Goal: Task Accomplishment & Management: Complete application form

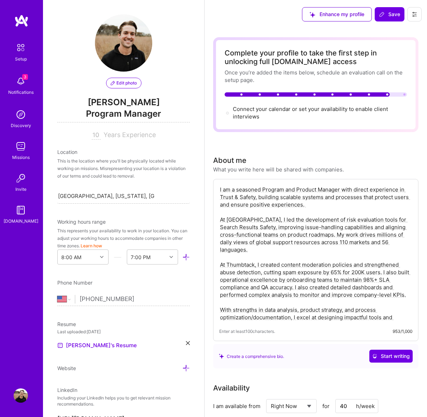
select select "US"
select select "Right Now"
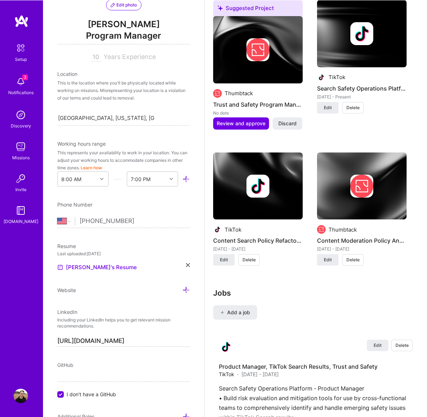
drag, startPoint x: 6, startPoint y: 309, endPoint x: 0, endPoint y: -847, distance: 1155.7
click at [222, 314] on icon at bounding box center [222, 313] width 4 height 4
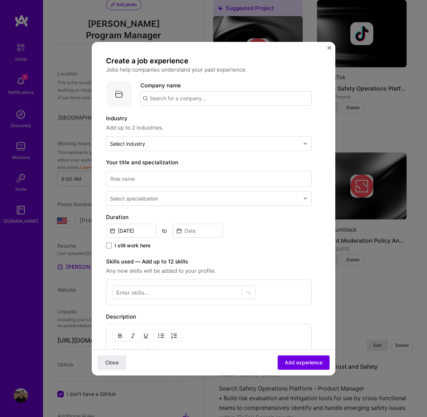
click at [167, 100] on input "text" at bounding box center [225, 98] width 171 height 14
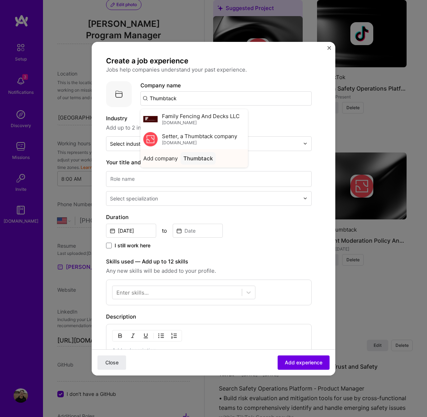
type input "Thumbtack"
click at [207, 159] on div "Thumbtack" at bounding box center [198, 158] width 35 height 13
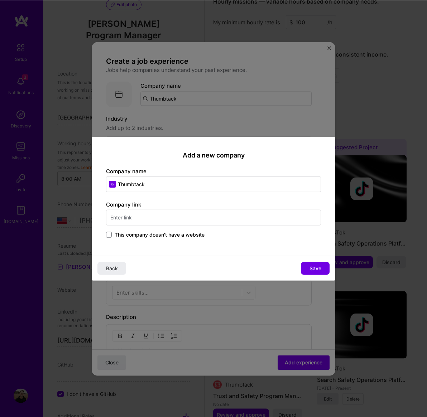
scroll to position [555, 0]
click at [138, 210] on input "text" at bounding box center [213, 218] width 215 height 16
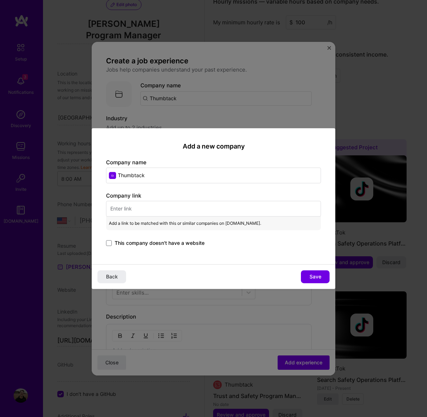
paste input "https://www.thumbtack.com/"
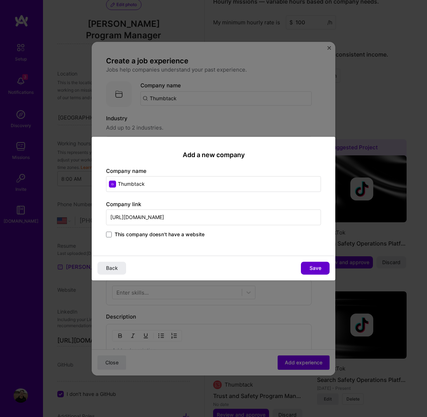
type input "https://www.thumbtack.com/"
click at [321, 269] on span "Save" at bounding box center [316, 268] width 12 height 7
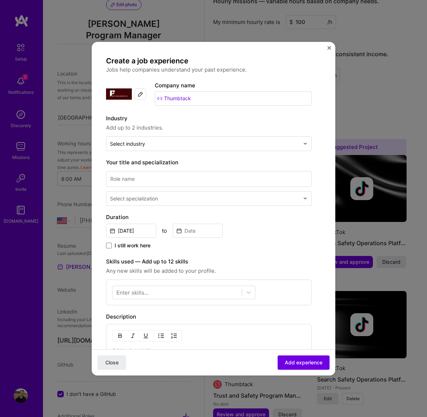
click at [140, 91] on img at bounding box center [141, 94] width 6 height 6
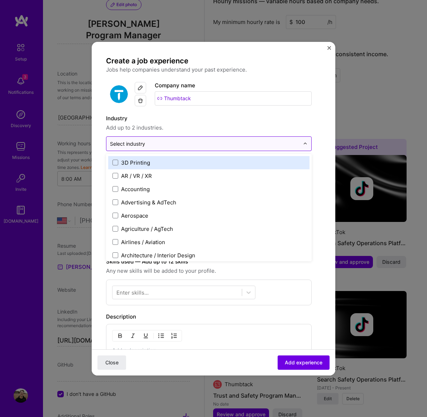
click at [196, 140] on input "text" at bounding box center [205, 144] width 190 height 8
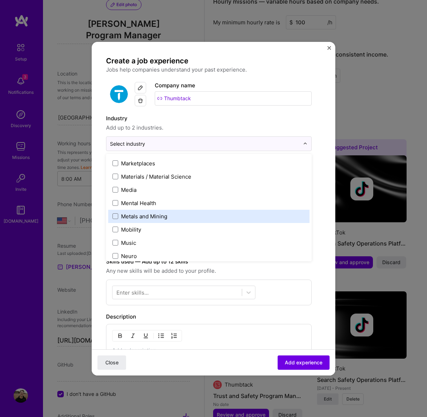
scroll to position [1063, 0]
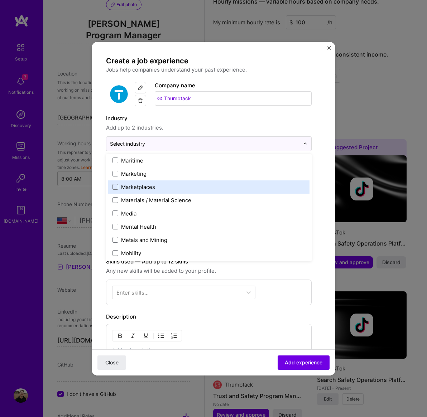
click at [115, 184] on span at bounding box center [116, 187] width 6 height 6
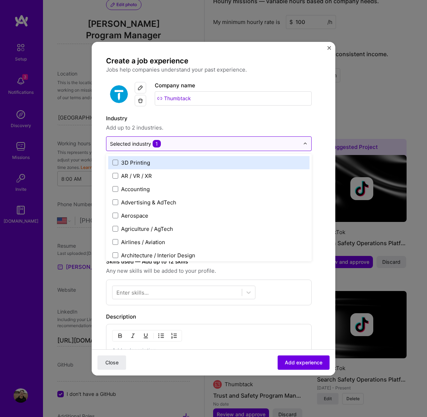
click at [226, 140] on input "text" at bounding box center [205, 144] width 190 height 8
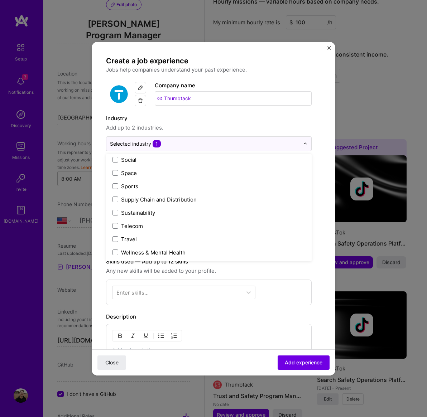
scroll to position [1488, 0]
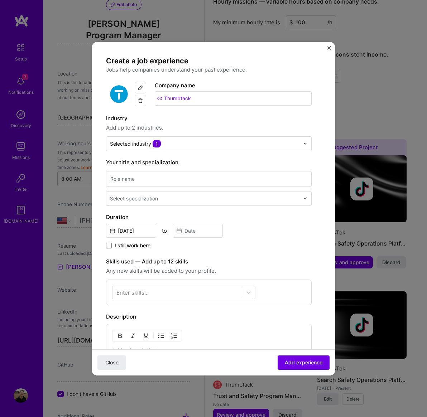
click at [247, 103] on div "Create a job experience Jobs help companies understand your past experience. Co…" at bounding box center [209, 271] width 206 height 431
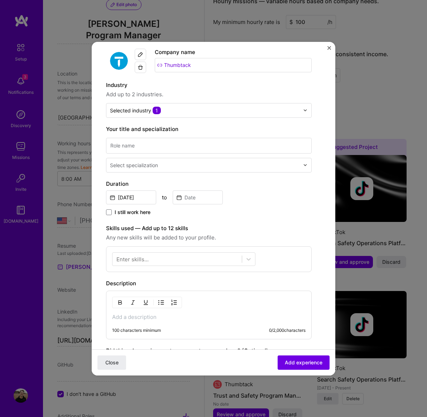
scroll to position [32, 0]
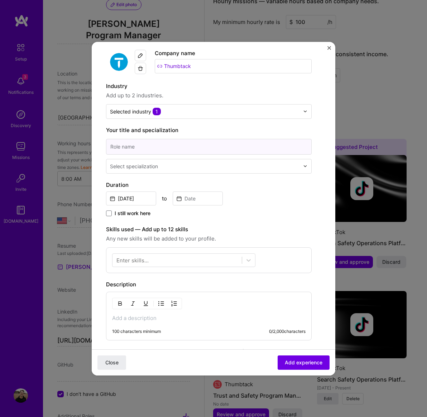
click at [128, 139] on input at bounding box center [209, 147] width 206 height 16
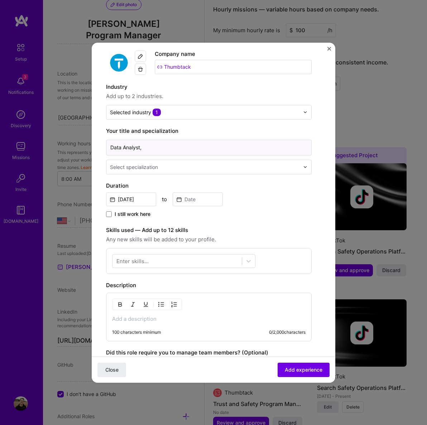
scroll to position [547, 0]
click at [173, 140] on input "Data Analyst," at bounding box center [209, 148] width 206 height 16
type input "Data Analyst, Trust and Safety Operations"
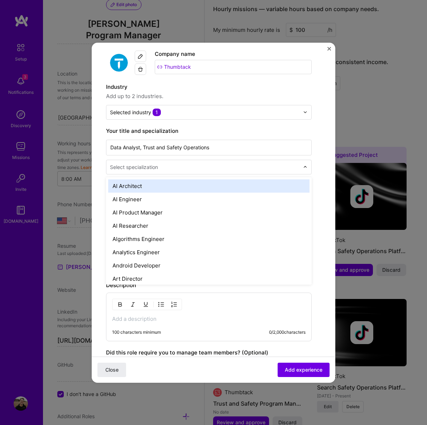
click at [160, 163] on div at bounding box center [205, 167] width 191 height 9
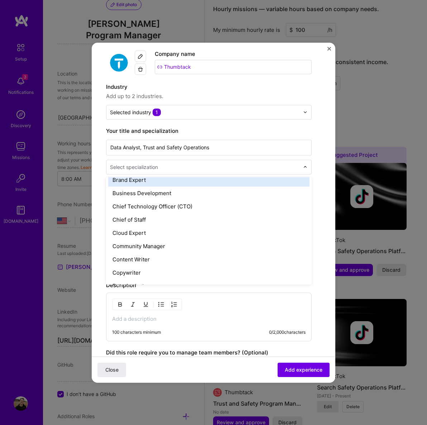
scroll to position [214, 0]
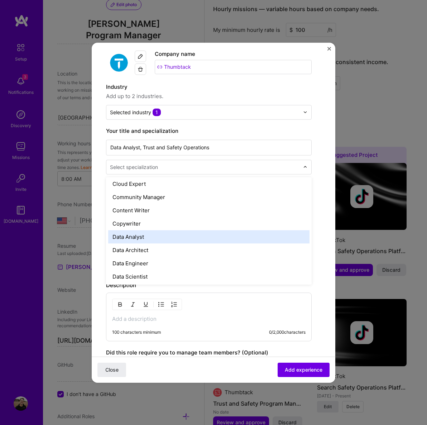
click at [144, 232] on div "Data Analyst" at bounding box center [208, 236] width 201 height 13
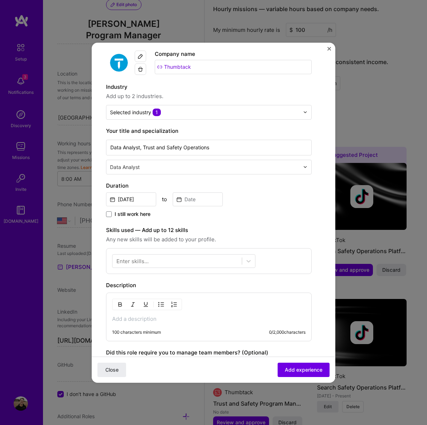
scroll to position [47, 0]
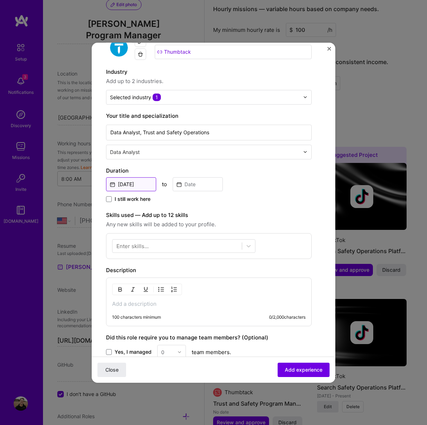
click at [137, 177] on input "Sep, 2025" at bounding box center [131, 184] width 50 height 14
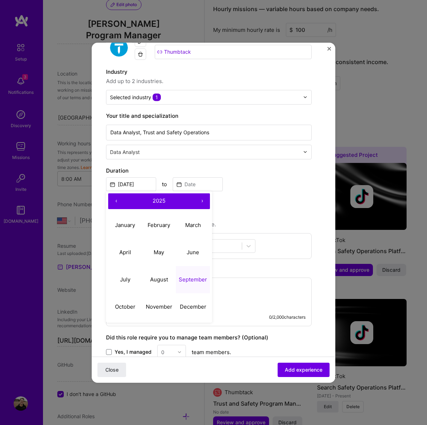
click at [118, 194] on button "‹" at bounding box center [116, 202] width 16 height 16
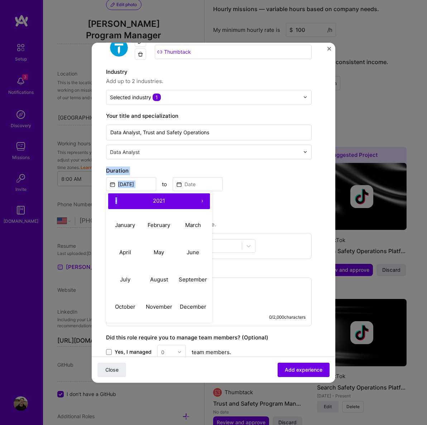
click at [118, 194] on button "‹" at bounding box center [116, 202] width 16 height 16
click at [185, 244] on button "June" at bounding box center [193, 252] width 34 height 27
type input "Jun, 2017"
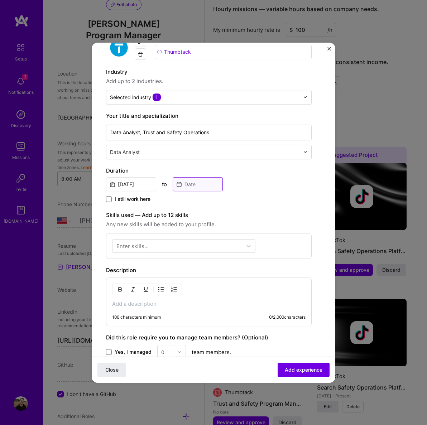
click at [187, 177] on input at bounding box center [198, 184] width 50 height 14
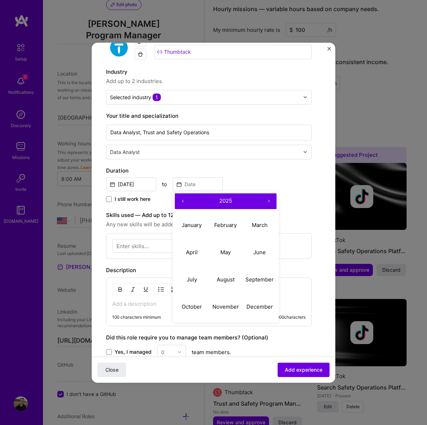
click at [184, 194] on button "‹" at bounding box center [183, 202] width 16 height 16
click at [183, 194] on button "‹" at bounding box center [183, 202] width 16 height 16
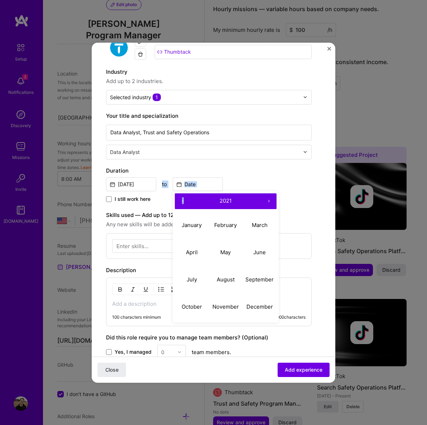
click at [183, 194] on button "‹" at bounding box center [183, 202] width 16 height 16
click at [269, 194] on button "›" at bounding box center [269, 202] width 16 height 16
click at [187, 249] on abbr "April" at bounding box center [192, 252] width 12 height 7
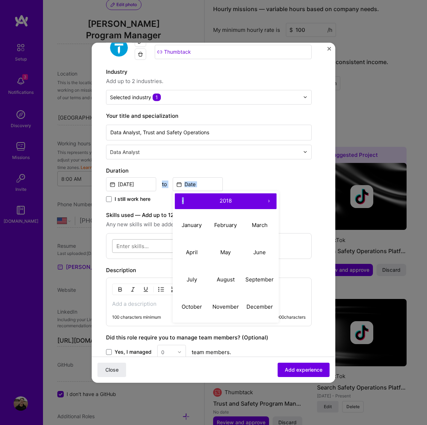
type input "Apr, 2018"
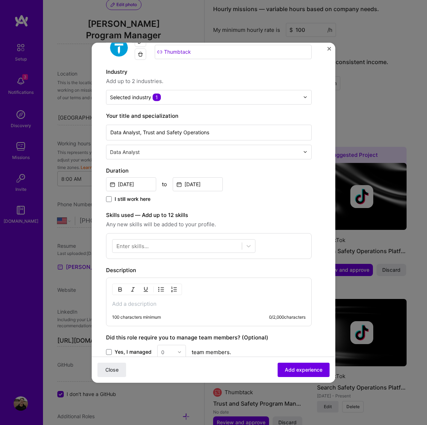
click at [252, 197] on div "Create a job experience Jobs help companies understand your past experience. Co…" at bounding box center [209, 225] width 206 height 431
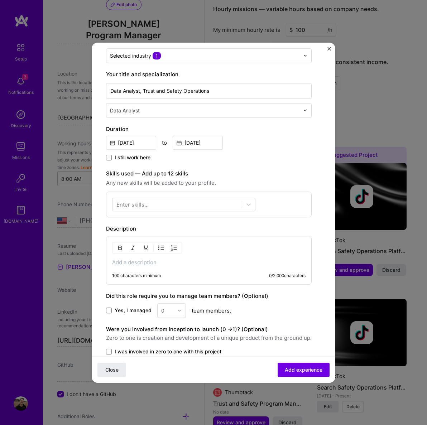
scroll to position [89, 0]
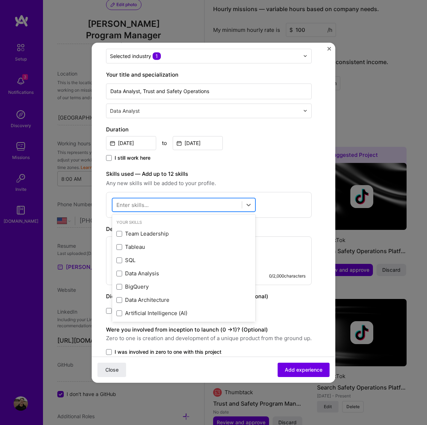
click at [163, 199] on div at bounding box center [177, 205] width 129 height 12
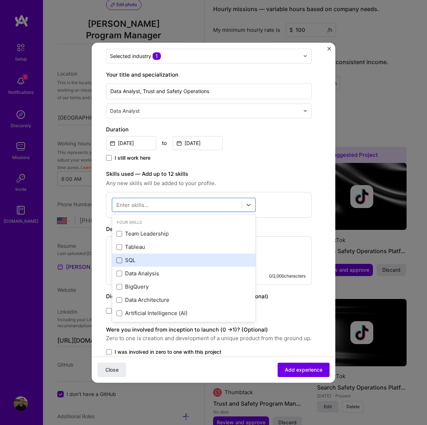
scroll to position [0, 0]
click at [119, 258] on span at bounding box center [119, 261] width 6 height 6
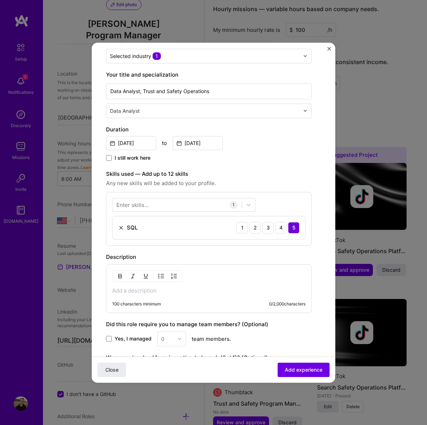
click at [136, 201] on div "Enter skills..." at bounding box center [132, 205] width 32 height 8
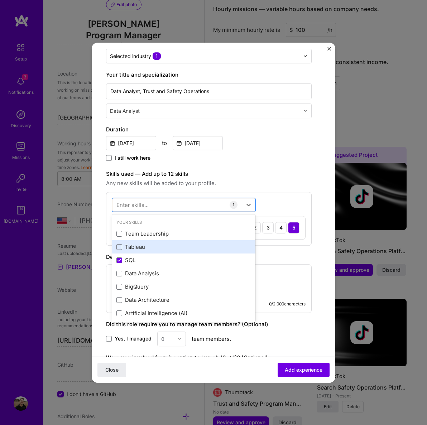
click at [134, 244] on div "Tableau" at bounding box center [183, 248] width 135 height 8
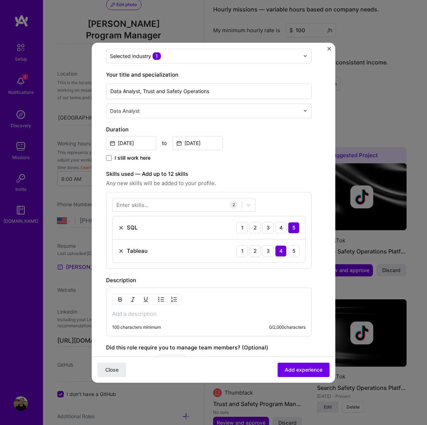
scroll to position [547, 0]
click at [145, 201] on div "Enter skills..." at bounding box center [132, 205] width 32 height 8
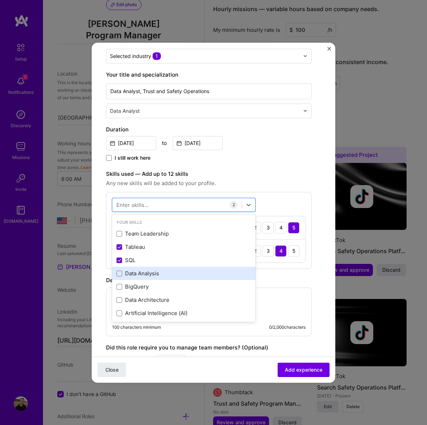
click at [141, 270] on div "Data Analysis" at bounding box center [183, 274] width 135 height 8
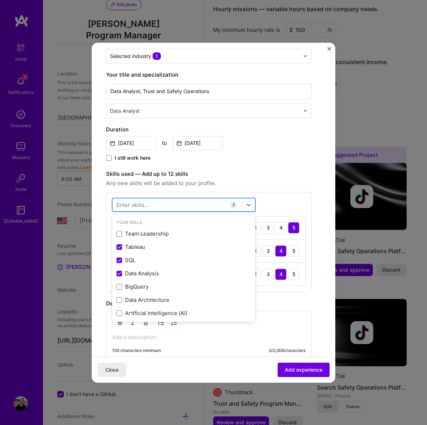
click at [150, 199] on div at bounding box center [177, 205] width 129 height 12
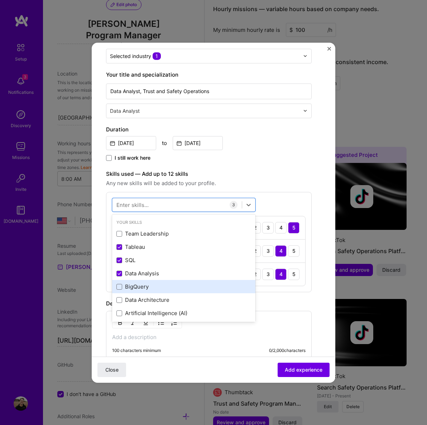
click at [152, 283] on div "BigQuery" at bounding box center [183, 287] width 135 height 8
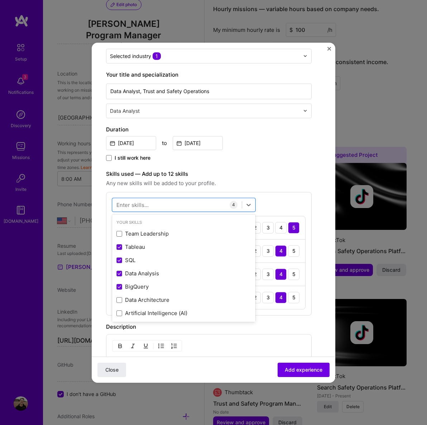
drag, startPoint x: 151, startPoint y: 194, endPoint x: 166, endPoint y: 211, distance: 22.6
click at [151, 199] on div at bounding box center [177, 205] width 129 height 12
click at [161, 297] on div "Data Architecture" at bounding box center [183, 301] width 135 height 8
click at [156, 199] on div at bounding box center [177, 205] width 129 height 12
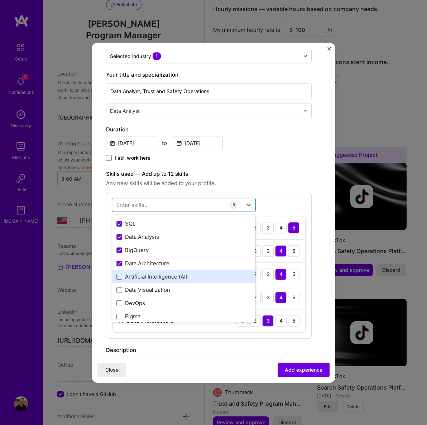
scroll to position [67, 0]
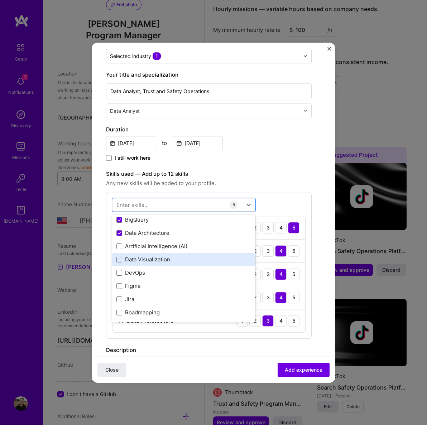
click at [142, 256] on div "Data Visualization" at bounding box center [183, 260] width 135 height 8
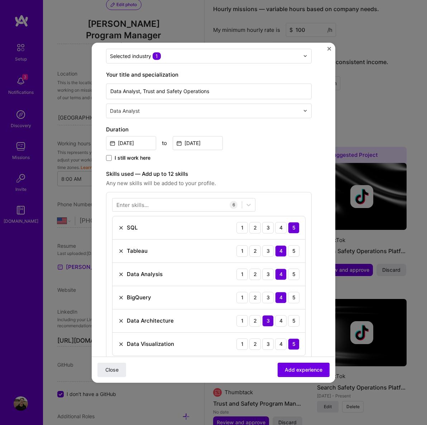
click at [145, 201] on div "Enter skills..." at bounding box center [132, 205] width 32 height 8
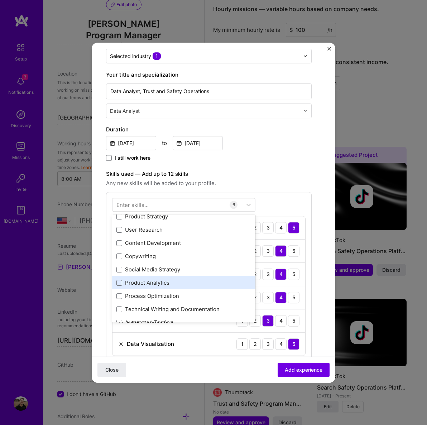
scroll to position [233, 0]
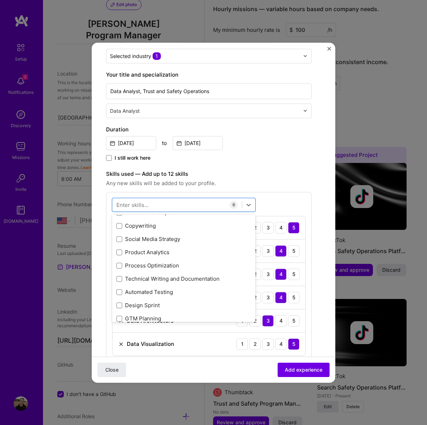
click at [148, 243] on div "Team Leadership Tableau SQL Data Analysis BigQuery Data Architecture Artificial…" at bounding box center [183, 199] width 143 height 411
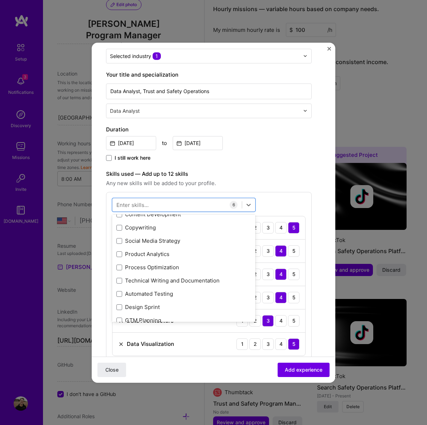
scroll to position [222, 0]
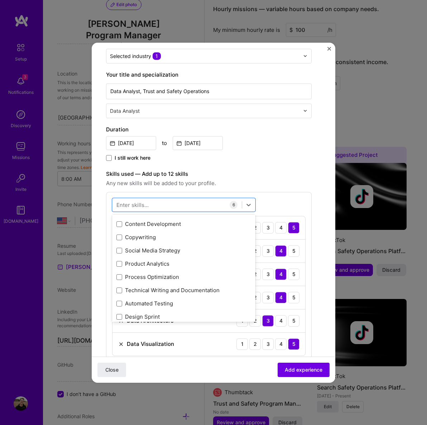
click at [157, 261] on div "Product Analytics" at bounding box center [183, 265] width 135 height 8
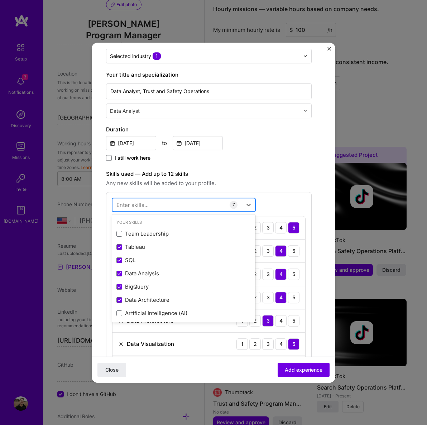
click at [149, 199] on div at bounding box center [177, 205] width 129 height 12
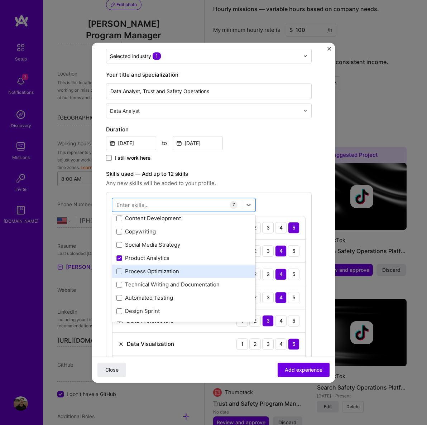
scroll to position [225, 0]
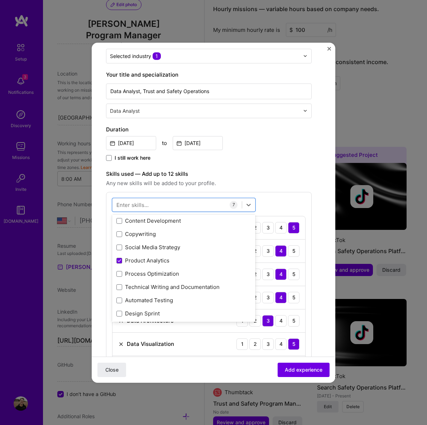
click at [277, 194] on div "option Product Analytics, selected. option Content Development focused, 0 of 2.…" at bounding box center [209, 289] width 206 height 194
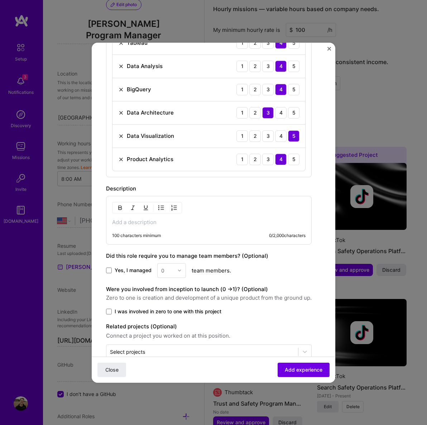
scroll to position [296, 0]
click at [144, 210] on div "100 characters minimum 0 / 2,000 characters" at bounding box center [209, 220] width 206 height 49
click at [127, 219] on p at bounding box center [209, 222] width 194 height 7
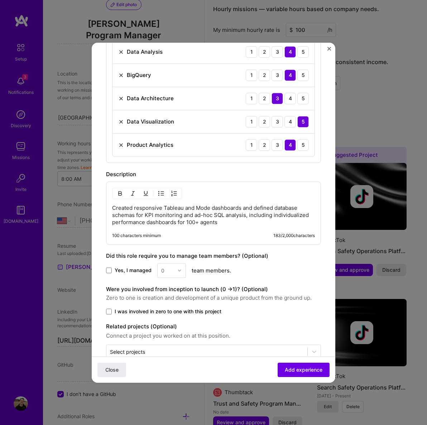
scroll to position [311, 0]
click at [298, 373] on span "Add experience" at bounding box center [304, 369] width 38 height 7
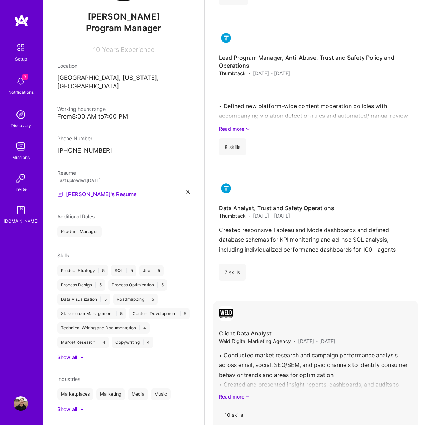
scroll to position [954, 0]
click at [325, 344] on span "Aug 2015 - Nov 2017" at bounding box center [316, 342] width 37 height 8
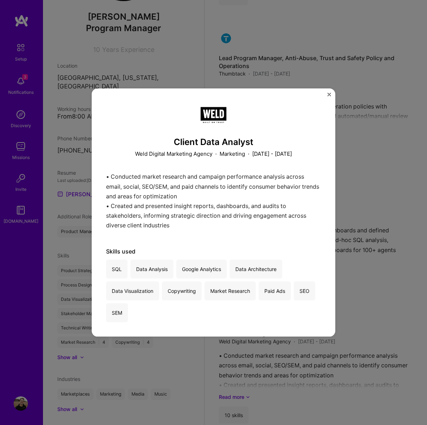
scroll to position [954, 0]
click at [329, 96] on img "Close" at bounding box center [330, 95] width 4 height 4
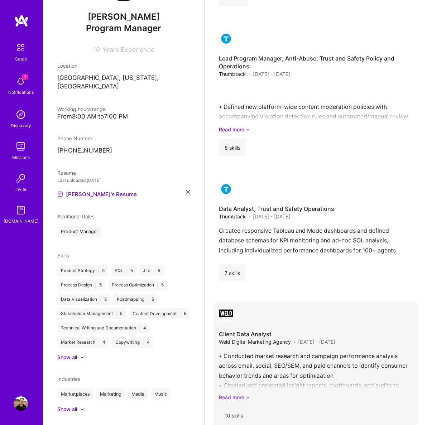
click at [238, 398] on link "Read more" at bounding box center [316, 398] width 194 height 8
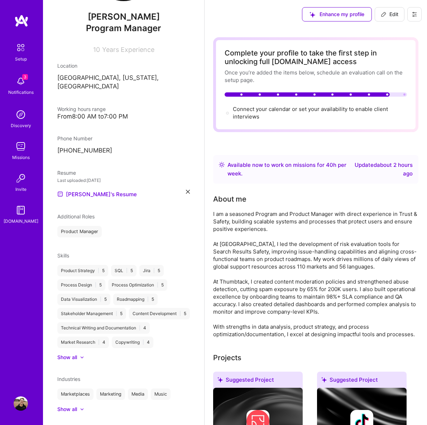
click at [385, 11] on span "Edit" at bounding box center [390, 14] width 18 height 7
select select "US"
select select "Right Now"
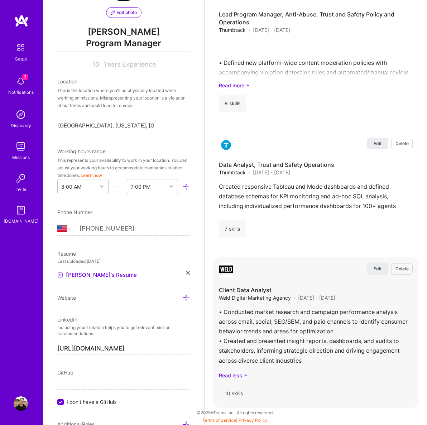
scroll to position [1343, 0]
click at [377, 267] on div "Edit Delete Product Manager, TikTok Search Results, Trust and Safety TikTok · M…" at bounding box center [315, 123] width 205 height 569
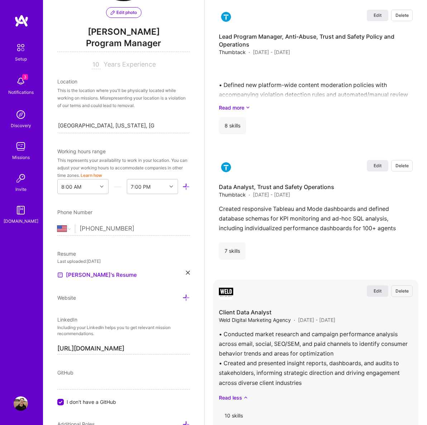
click at [375, 293] on span "Edit" at bounding box center [378, 291] width 8 height 6
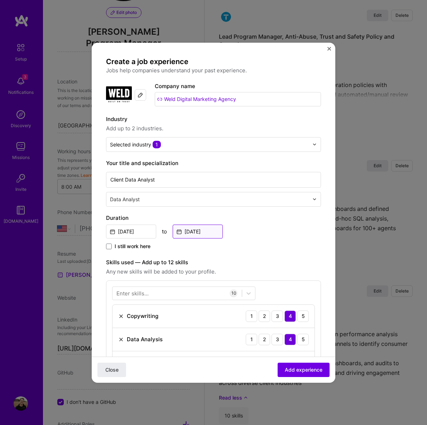
click at [189, 235] on input "Nov, 2017" at bounding box center [198, 232] width 50 height 14
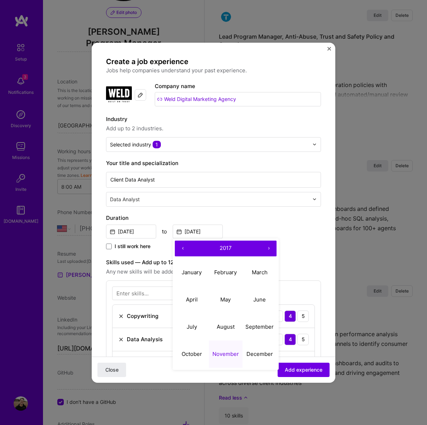
click at [264, 301] on abbr "June" at bounding box center [259, 299] width 13 height 7
type input "Jun, 2017"
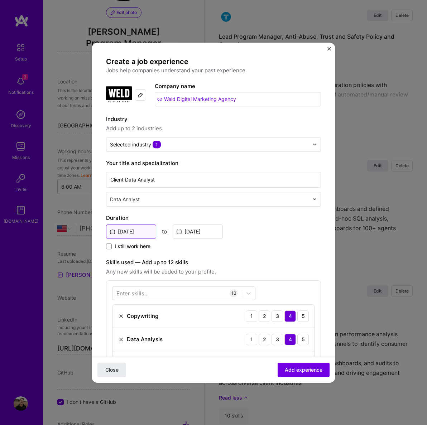
click at [128, 234] on input "Aug, 2015" at bounding box center [131, 232] width 50 height 14
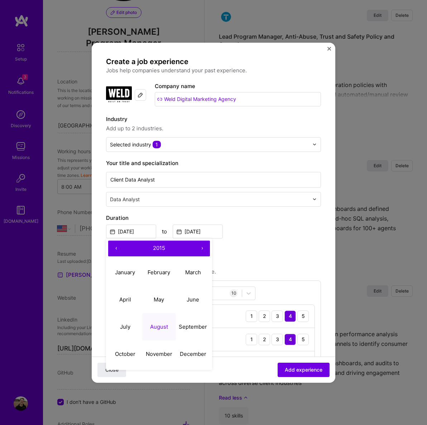
click at [256, 233] on div "Aug, 2015 ‹ 2015 › January February March April May June July August September …" at bounding box center [213, 230] width 215 height 15
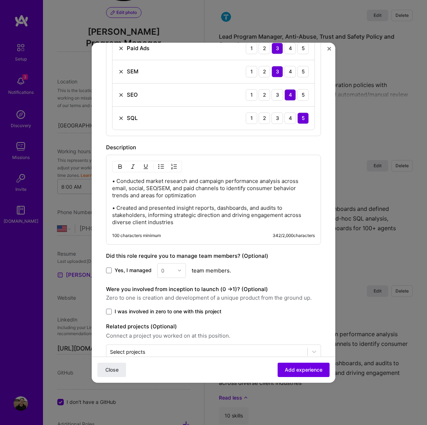
scroll to position [407, 0]
click at [295, 373] on span "Add experience" at bounding box center [304, 369] width 38 height 7
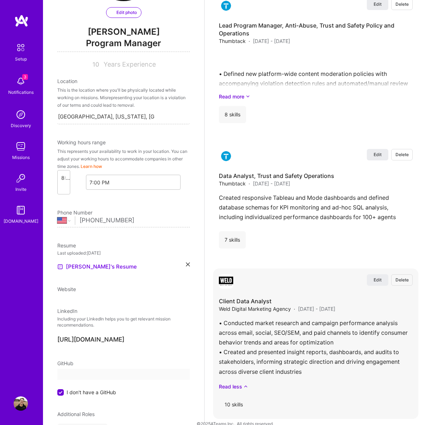
select select "US"
select select "Right Now"
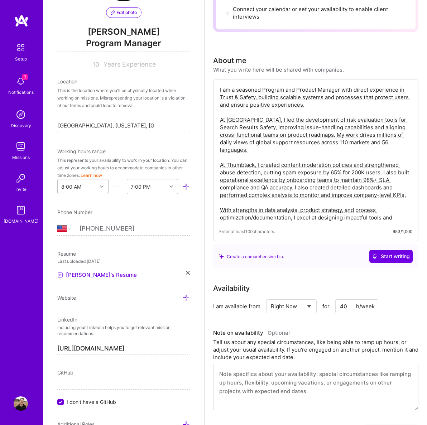
scroll to position [0, 0]
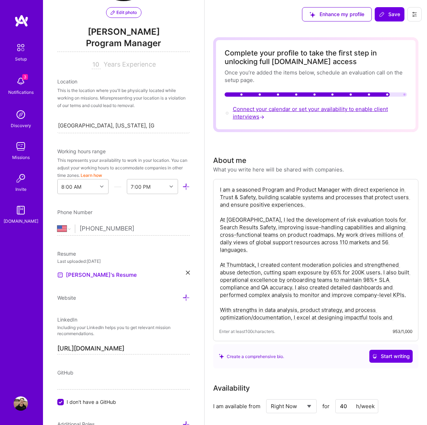
click at [275, 111] on span "Connect your calendar or set your availability to enable client interviews →" at bounding box center [310, 113] width 155 height 14
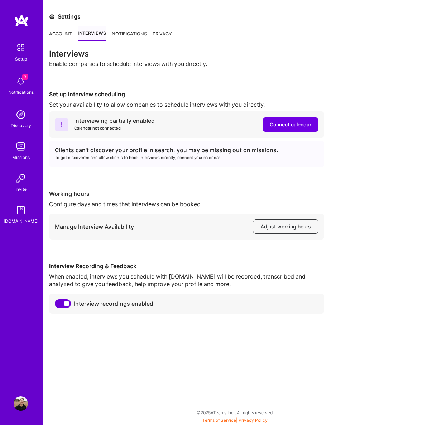
click at [61, 35] on div "Account" at bounding box center [60, 34] width 23 height 14
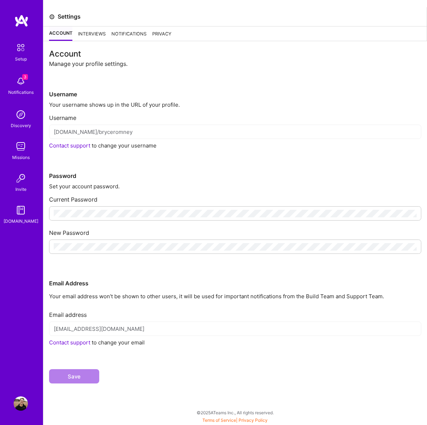
click at [87, 35] on div "Interviews" at bounding box center [92, 34] width 28 height 14
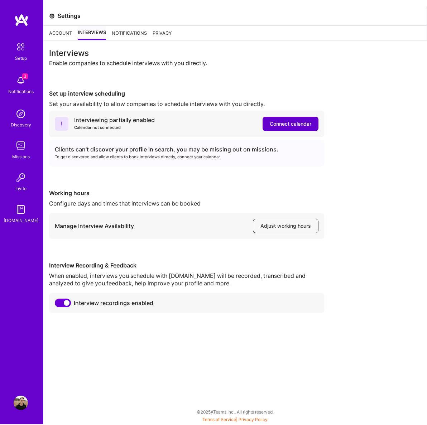
scroll to position [22, 0]
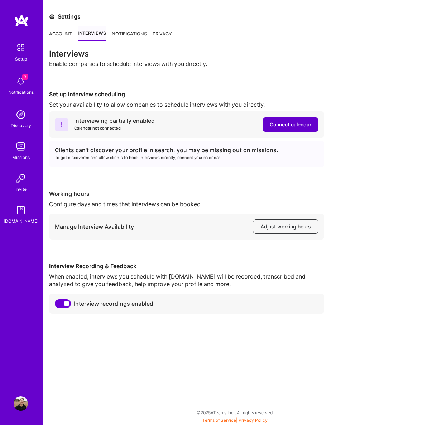
click at [278, 121] on span "Connect calendar" at bounding box center [291, 124] width 42 height 7
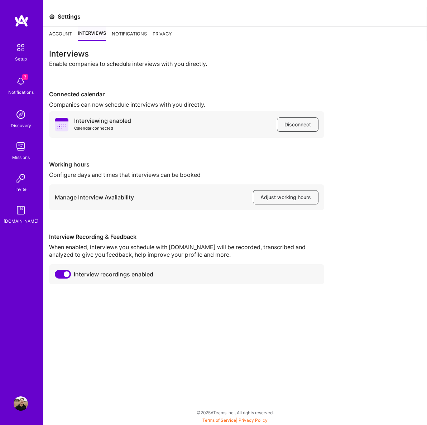
scroll to position [22, 0]
click at [277, 190] on button "Adjust working hours" at bounding box center [286, 197] width 66 height 14
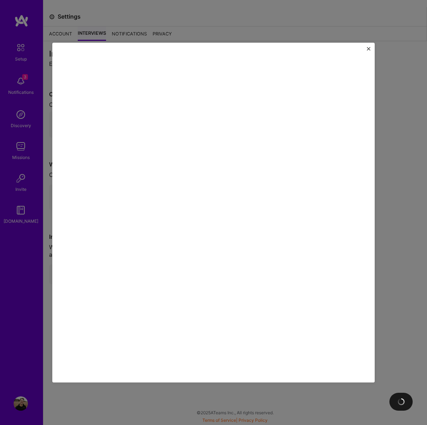
scroll to position [22, 0]
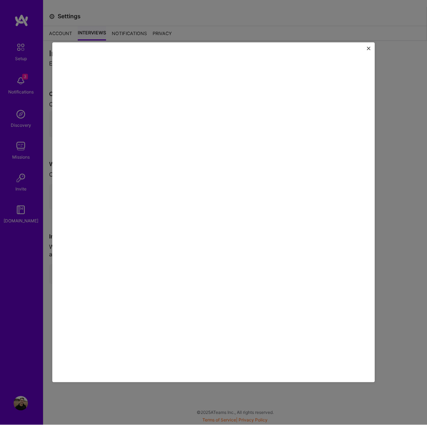
click at [369, 47] on img "Close" at bounding box center [369, 49] width 4 height 4
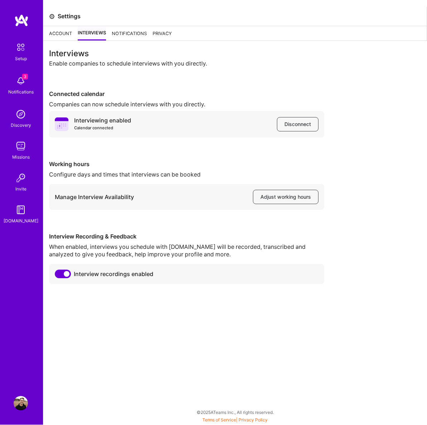
scroll to position [0, 0]
click at [60, 34] on div "Account" at bounding box center [60, 34] width 23 height 14
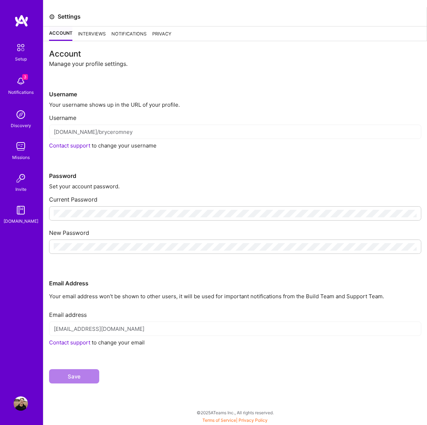
click at [17, 50] on img at bounding box center [20, 47] width 15 height 15
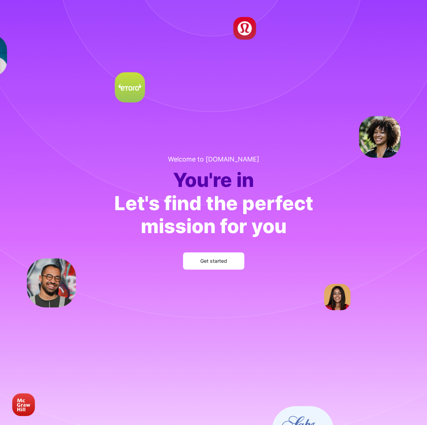
click at [218, 262] on span "Get started" at bounding box center [213, 261] width 27 height 7
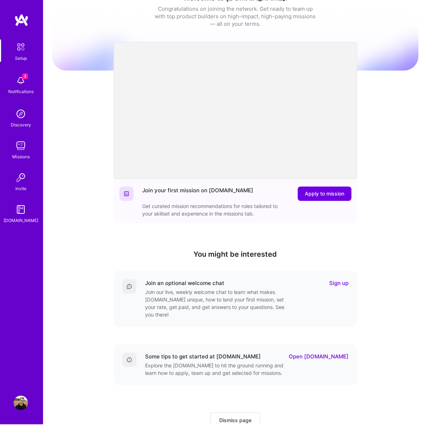
scroll to position [17, 0]
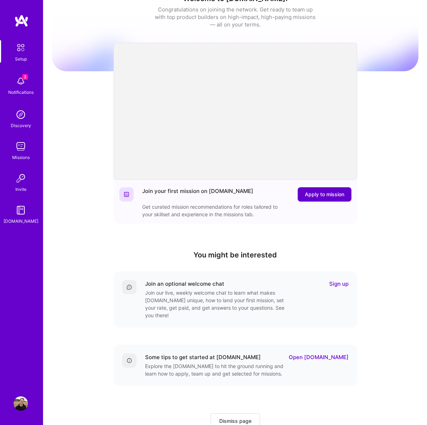
click at [311, 193] on span "Apply to mission" at bounding box center [324, 194] width 39 height 7
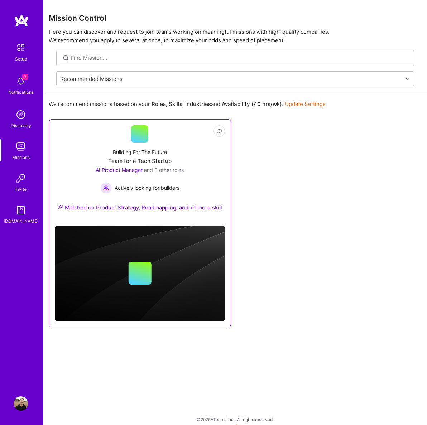
click at [194, 174] on div "Building For The Future Team for a Tech Startup AI Product Manager and 3 other …" at bounding box center [140, 181] width 170 height 77
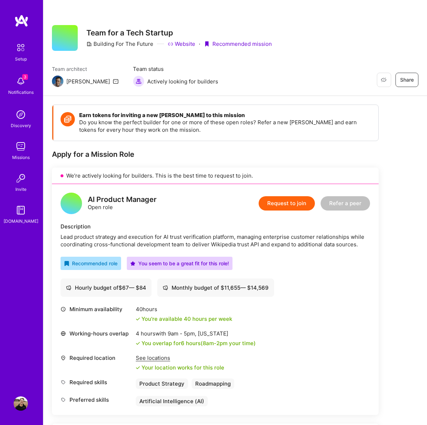
click at [27, 52] on img at bounding box center [20, 47] width 15 height 15
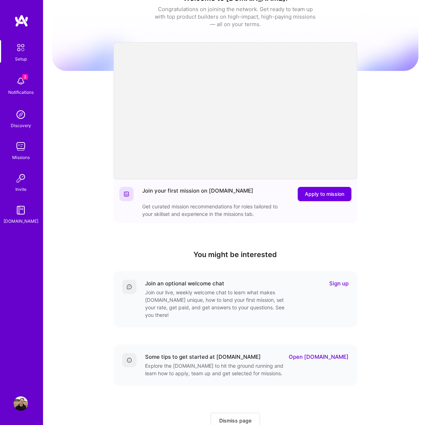
scroll to position [17, 0]
click at [21, 151] on img at bounding box center [21, 146] width 14 height 14
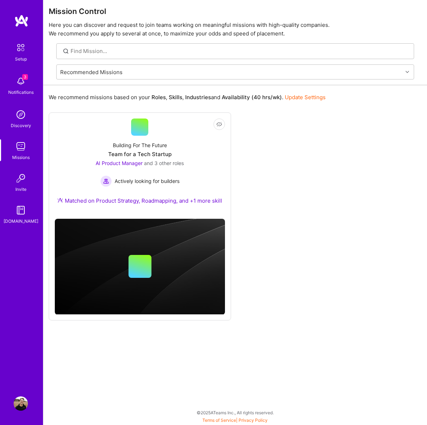
scroll to position [3, 0]
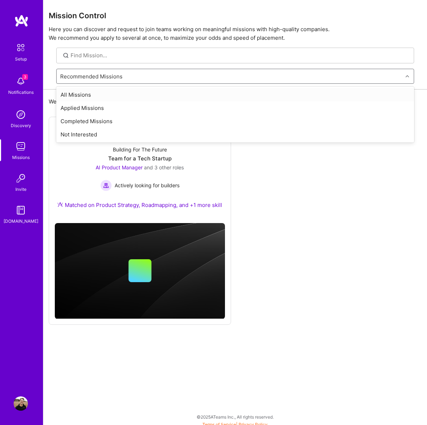
click at [298, 83] on div "Recommended Missions" at bounding box center [230, 76] width 346 height 14
click at [80, 96] on div "All Missions" at bounding box center [235, 94] width 358 height 13
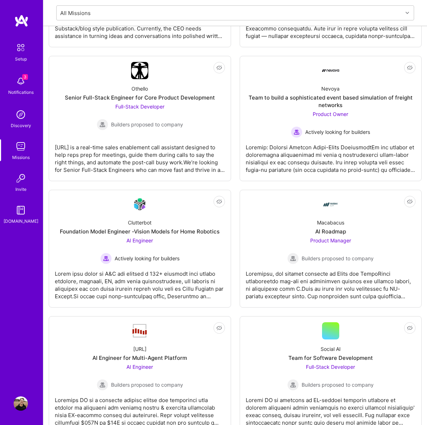
scroll to position [1242, 0]
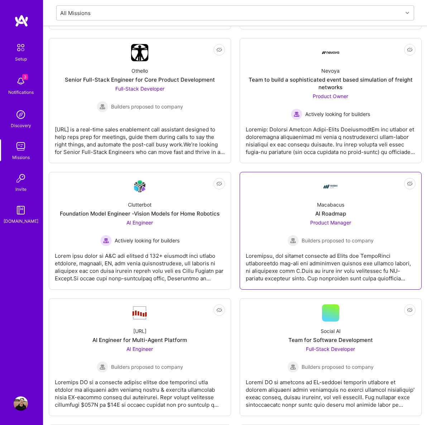
click at [301, 216] on div "Macabacus AI Roadmap Product Manager Builders proposed to company" at bounding box center [331, 220] width 170 height 51
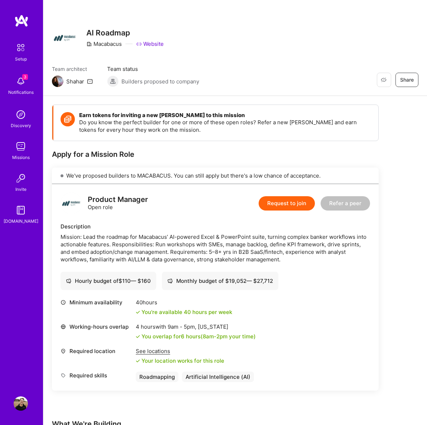
click at [21, 182] on img at bounding box center [21, 178] width 14 height 14
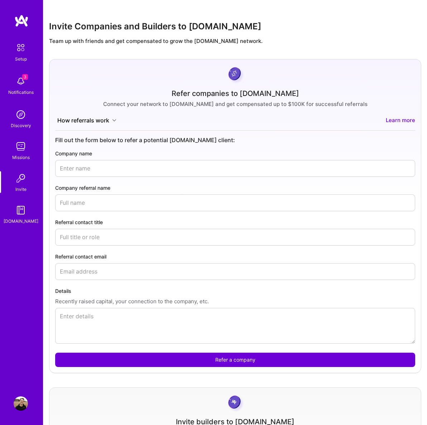
click at [96, 119] on button "How referrals work" at bounding box center [86, 120] width 63 height 8
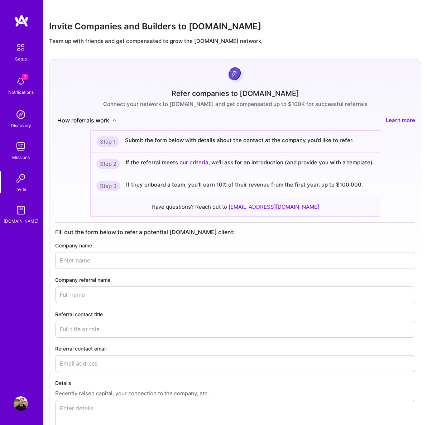
click at [96, 119] on button "How referrals work" at bounding box center [86, 120] width 63 height 8
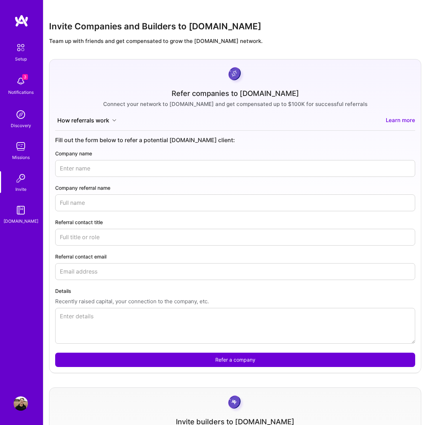
click at [19, 48] on img at bounding box center [20, 47] width 15 height 15
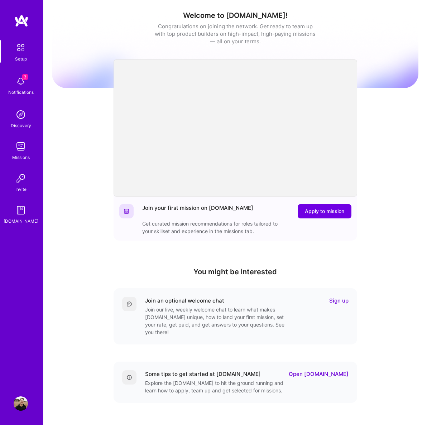
click at [19, 118] on img at bounding box center [21, 115] width 14 height 14
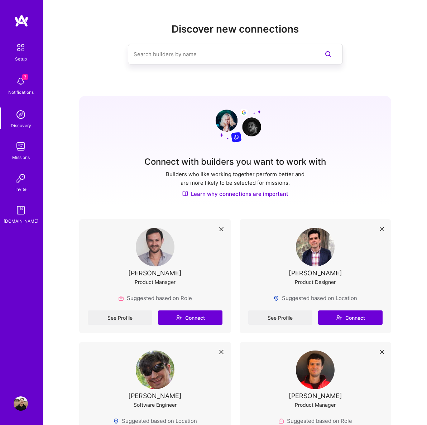
click at [22, 115] on img at bounding box center [21, 115] width 14 height 14
click at [25, 78] on span "3" at bounding box center [25, 77] width 6 height 6
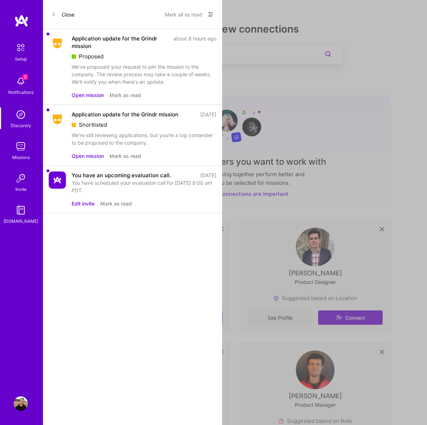
click at [133, 53] on div "Proposed" at bounding box center [144, 57] width 145 height 8
click at [91, 95] on button "Open mission" at bounding box center [88, 95] width 32 height 8
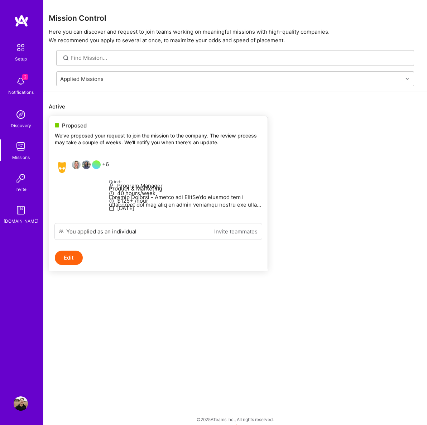
click at [105, 165] on div "+6" at bounding box center [82, 168] width 54 height 14
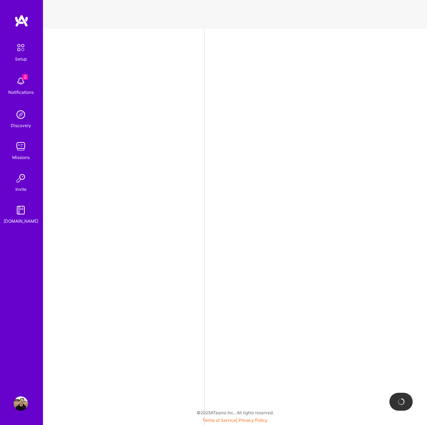
select select "US"
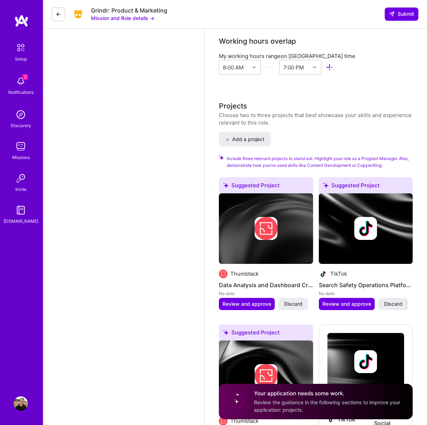
scroll to position [1090, 0]
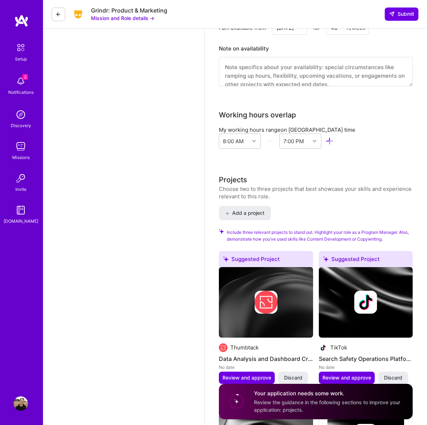
click at [59, 18] on button at bounding box center [59, 15] width 14 height 14
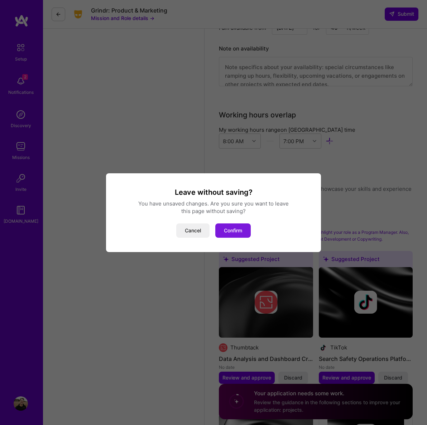
click at [225, 232] on button "Confirm" at bounding box center [232, 231] width 35 height 14
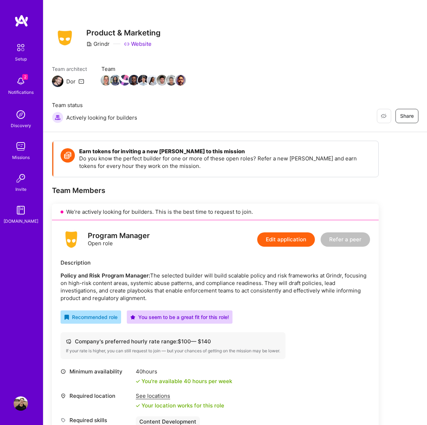
click at [22, 86] on img at bounding box center [21, 81] width 14 height 14
click at [19, 119] on img at bounding box center [21, 115] width 14 height 14
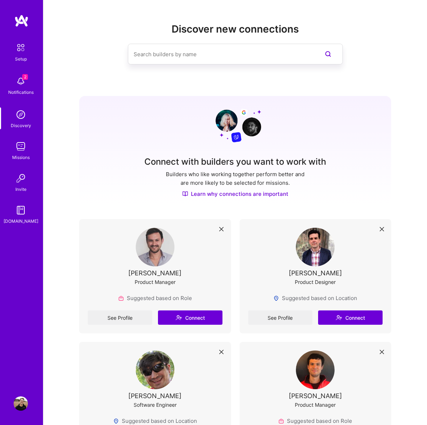
click at [20, 51] on img at bounding box center [20, 47] width 15 height 15
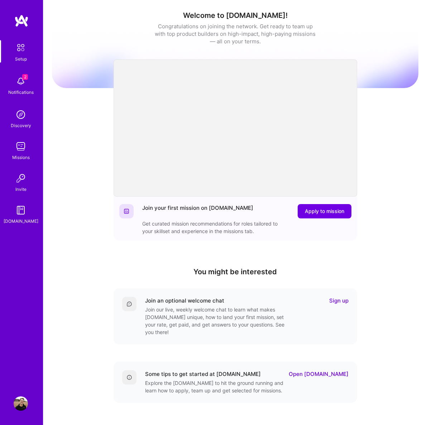
click at [23, 213] on img at bounding box center [21, 210] width 14 height 14
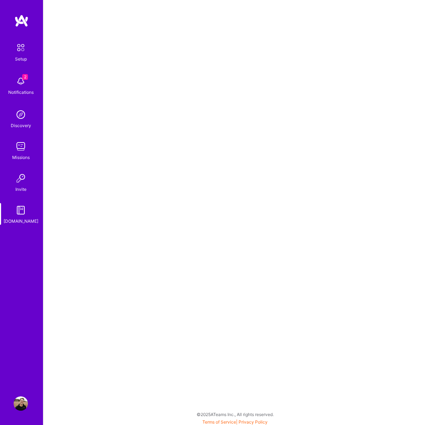
click at [19, 145] on img at bounding box center [21, 146] width 14 height 14
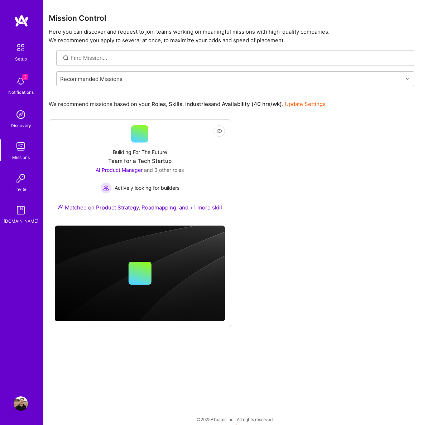
click at [22, 47] on img at bounding box center [20, 47] width 15 height 15
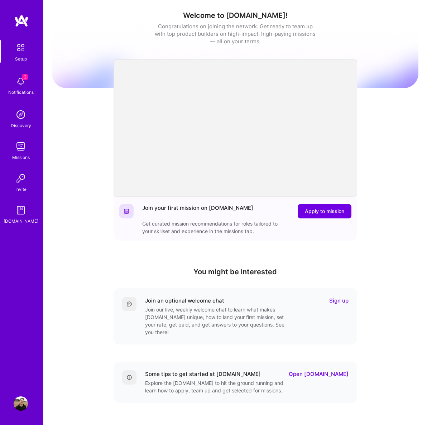
click at [19, 83] on img at bounding box center [21, 81] width 14 height 14
click at [23, 118] on img at bounding box center [21, 115] width 14 height 14
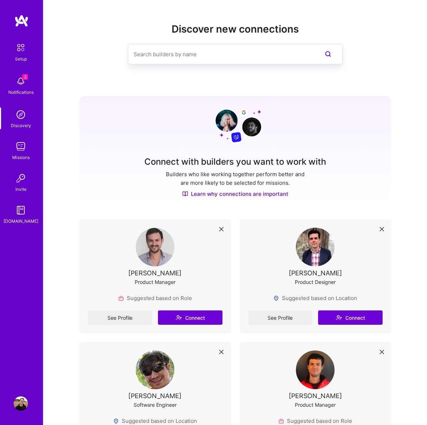
click at [19, 147] on img at bounding box center [21, 146] width 14 height 14
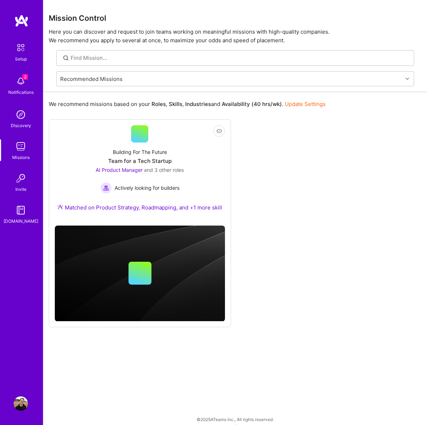
click at [22, 184] on img at bounding box center [21, 178] width 14 height 14
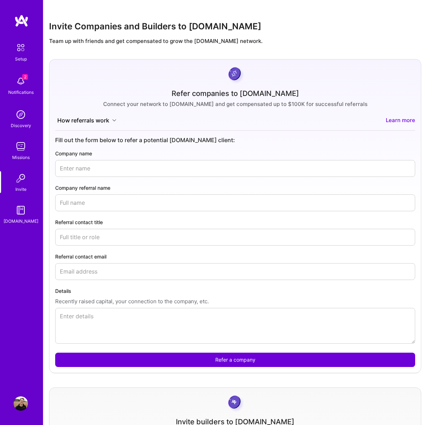
click at [18, 212] on img at bounding box center [21, 210] width 14 height 14
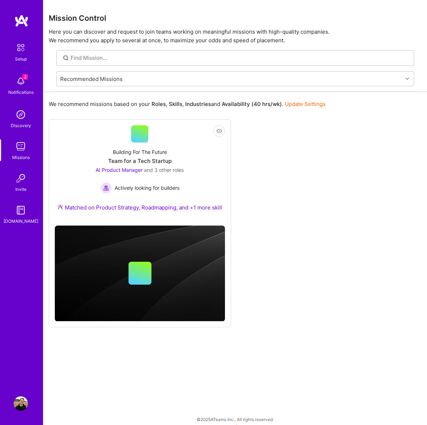
click at [23, 398] on img at bounding box center [21, 404] width 14 height 14
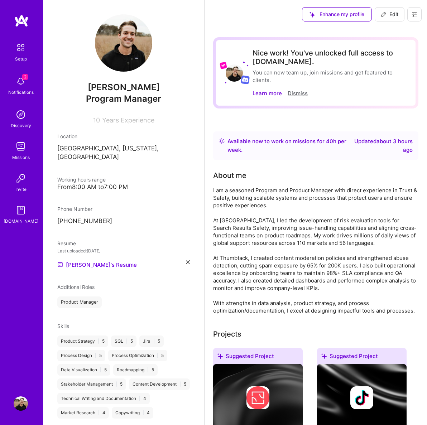
click at [304, 94] on button "Dismiss" at bounding box center [298, 94] width 20 height 8
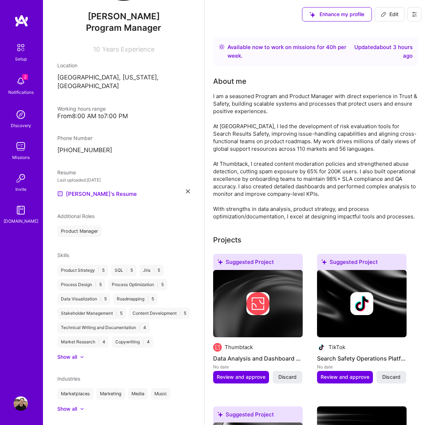
scroll to position [71, 0]
click at [381, 16] on icon at bounding box center [384, 14] width 6 height 6
select select "US"
select select "Right Now"
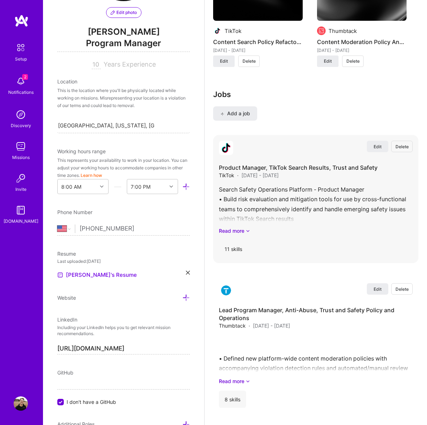
scroll to position [931, 0]
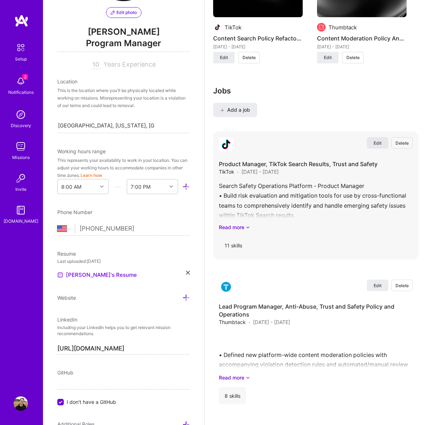
click at [377, 142] on span "Edit" at bounding box center [378, 143] width 8 height 6
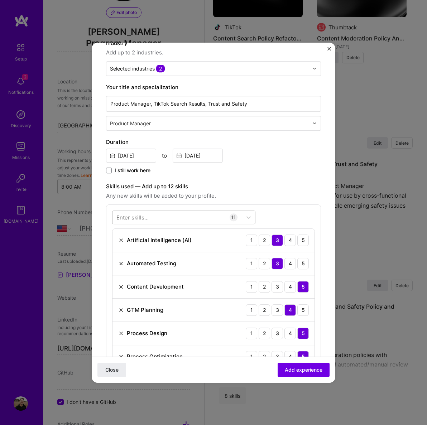
scroll to position [99, 0]
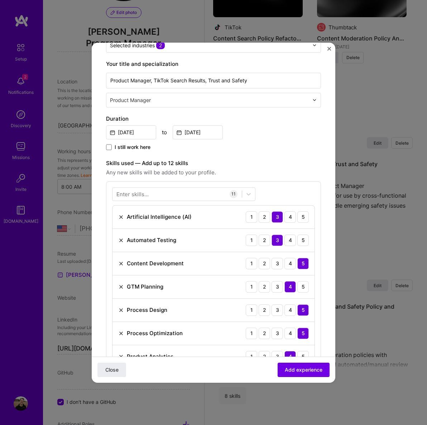
click at [160, 189] on div "Enter skills... 11 Artificial Intelligence (AI) 1 2 3 4 5 Automated Testing 1 2…" at bounding box center [213, 324] width 215 height 287
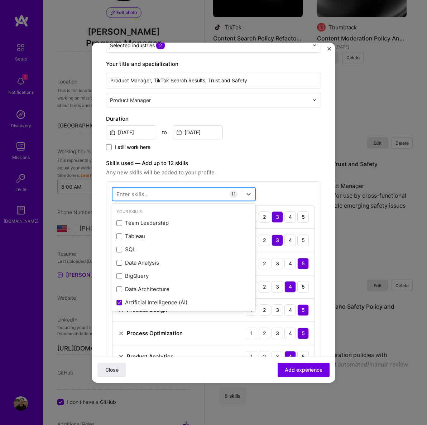
click at [154, 195] on div at bounding box center [177, 194] width 129 height 12
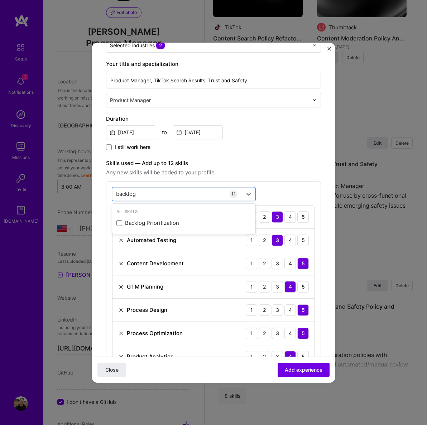
click at [121, 226] on span at bounding box center [119, 223] width 6 height 6
type input "backlog"
click at [166, 199] on div "backlog backlog" at bounding box center [177, 194] width 129 height 12
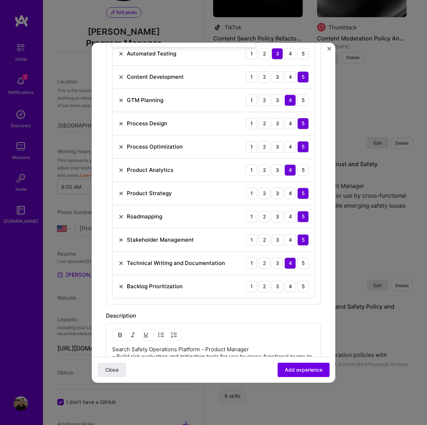
scroll to position [297, 0]
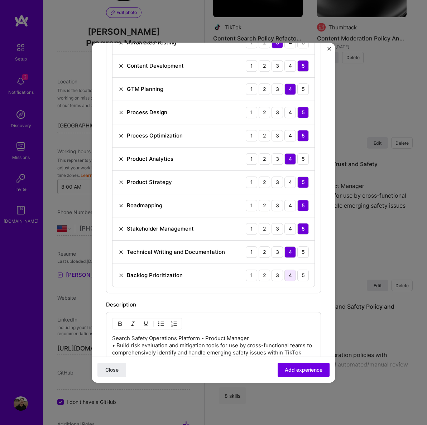
click at [292, 280] on div "4" at bounding box center [290, 275] width 11 height 11
click at [306, 277] on div "5" at bounding box center [302, 275] width 11 height 11
click at [300, 373] on span "Add experience" at bounding box center [304, 369] width 38 height 7
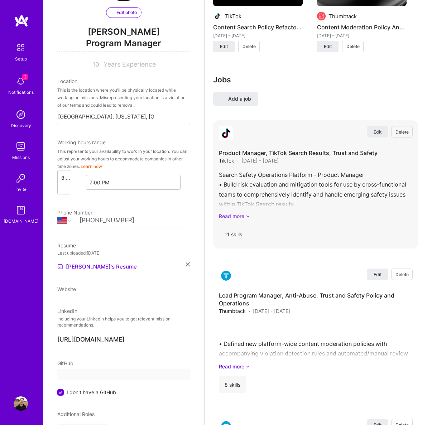
select select "US"
select select "Right Now"
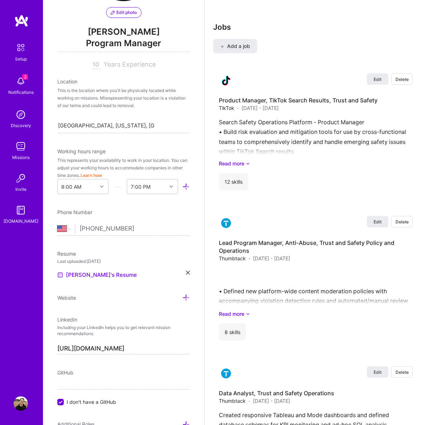
scroll to position [925, 0]
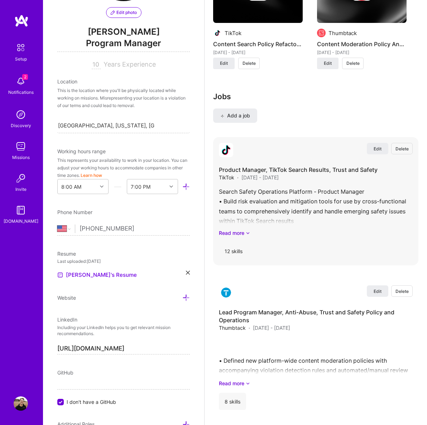
click at [244, 238] on div "Product Manager, TikTok Search Results, Trust and Safety TikTok · [DATE] - [DAT…" at bounding box center [316, 213] width 194 height 94
click at [244, 233] on link "Read more" at bounding box center [316, 233] width 194 height 8
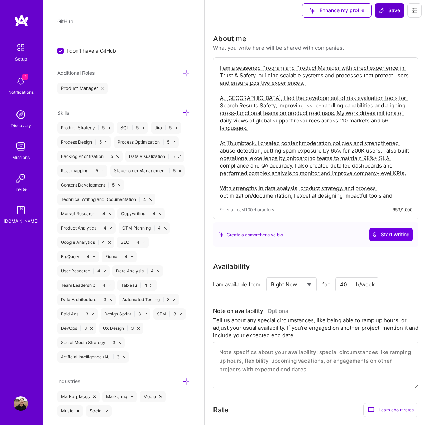
scroll to position [0, 0]
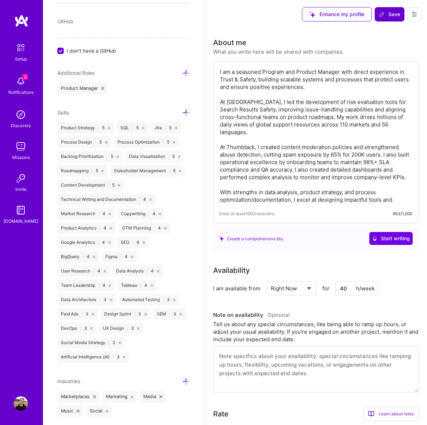
click at [385, 17] on span "Save" at bounding box center [389, 14] width 21 height 7
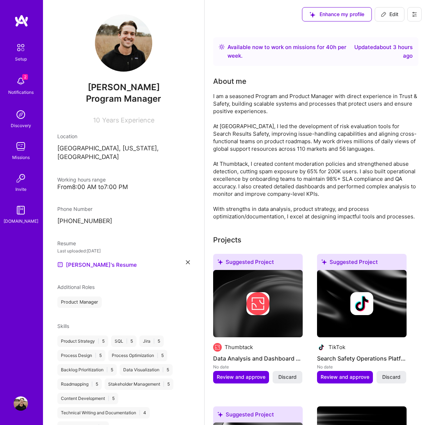
click at [25, 49] on img at bounding box center [20, 47] width 15 height 15
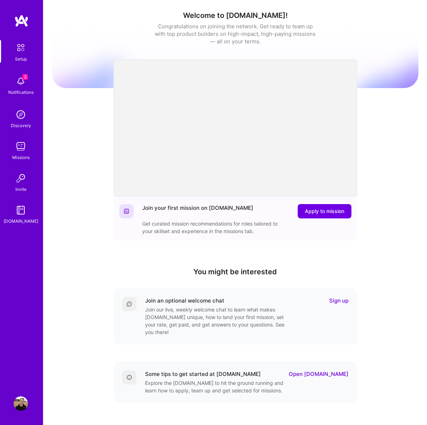
click at [25, 84] on img at bounding box center [21, 81] width 14 height 14
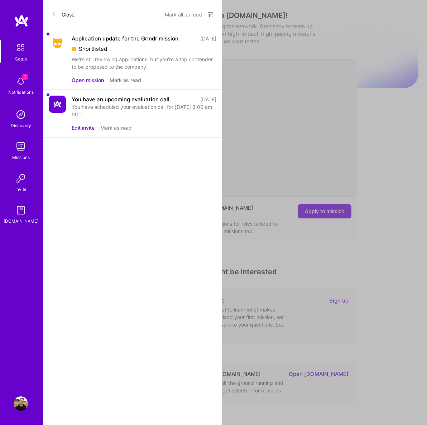
click at [83, 82] on button "Open mission" at bounding box center [88, 80] width 32 height 8
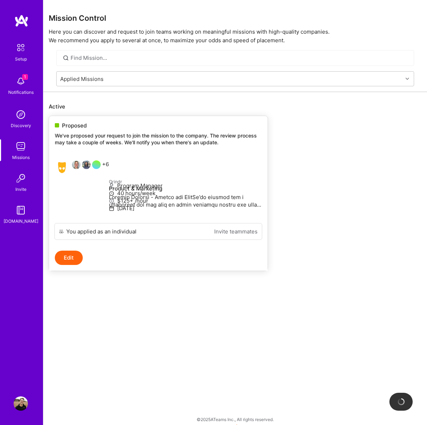
click at [109, 161] on div "+6" at bounding box center [82, 168] width 54 height 14
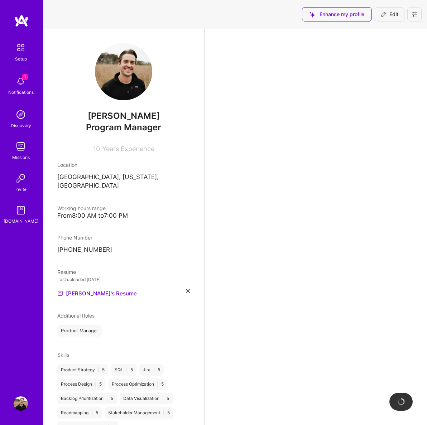
click at [18, 83] on img at bounding box center [21, 81] width 14 height 14
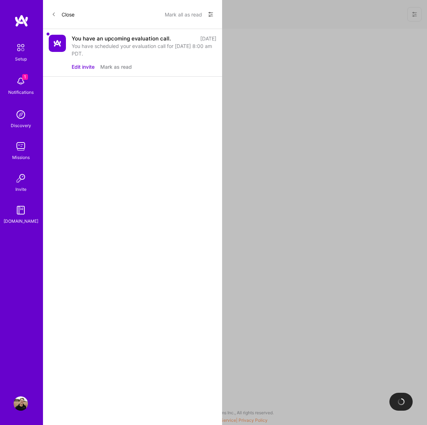
select select "US"
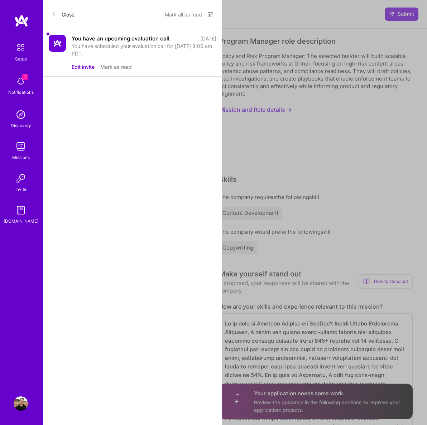
click at [59, 14] on button "Close" at bounding box center [63, 14] width 23 height 11
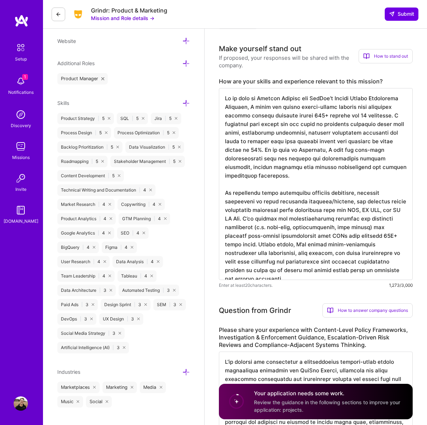
scroll to position [145, 0]
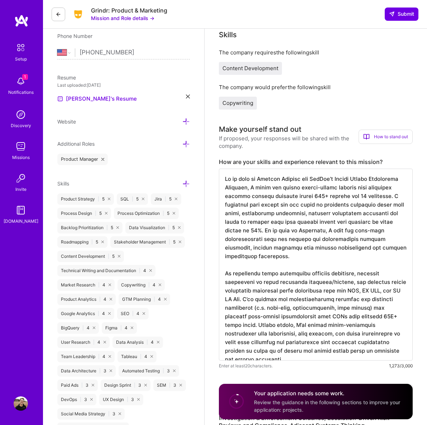
click at [58, 13] on icon at bounding box center [59, 14] width 6 height 6
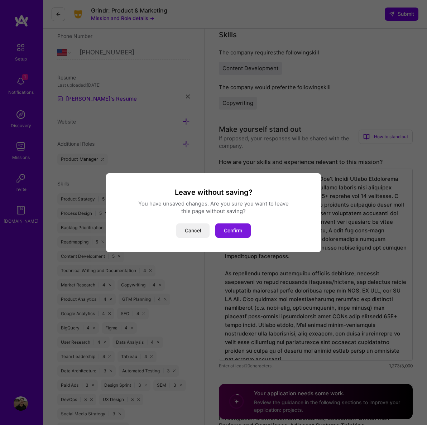
click at [239, 231] on button "Confirm" at bounding box center [232, 231] width 35 height 14
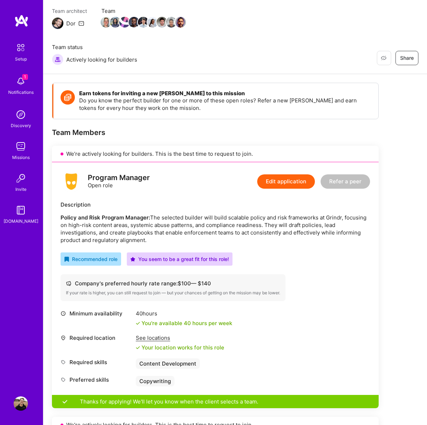
scroll to position [49, 0]
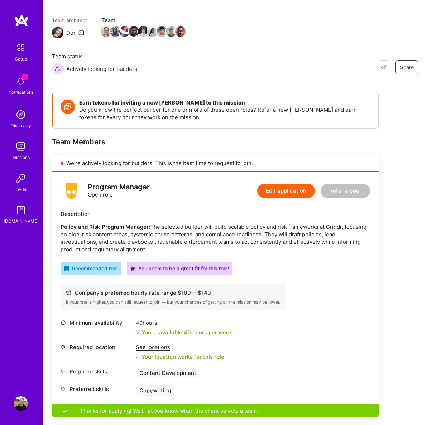
click at [275, 194] on button "Edit application" at bounding box center [286, 191] width 58 height 14
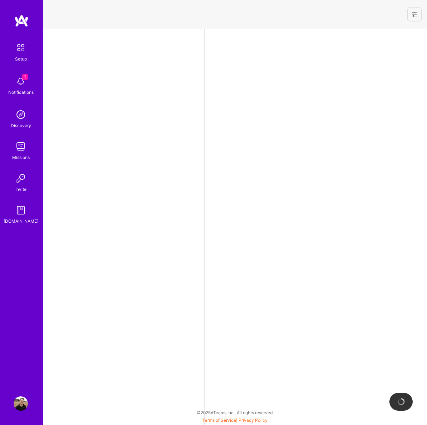
select select "US"
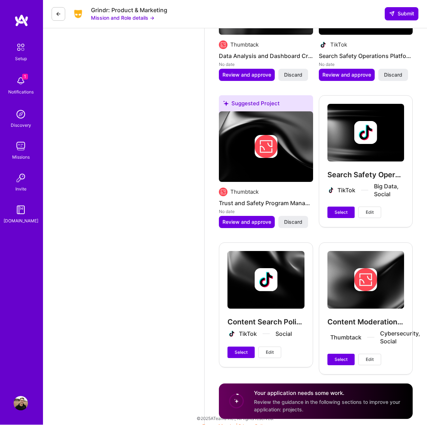
scroll to position [1393, 0]
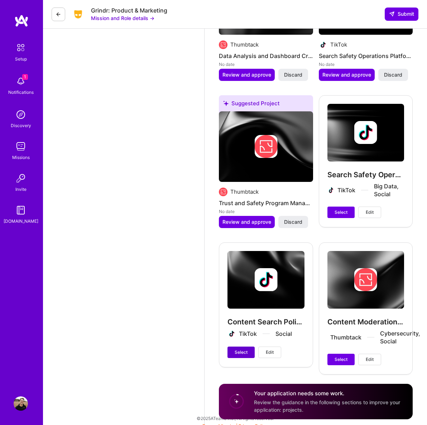
click at [245, 353] on span "Select" at bounding box center [241, 352] width 13 height 6
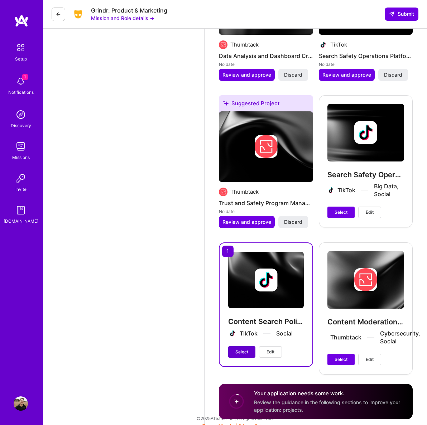
scroll to position [1386, 0]
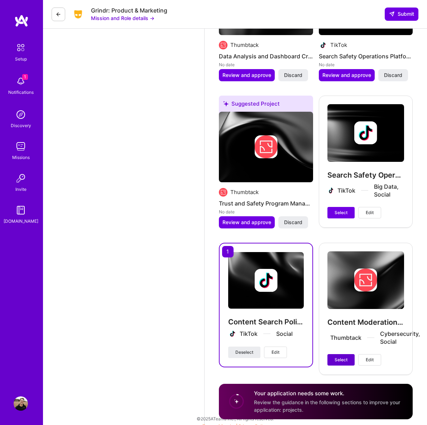
click at [346, 361] on span "Select" at bounding box center [341, 360] width 13 height 6
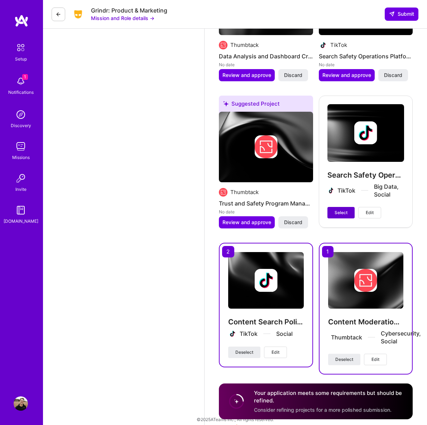
click at [341, 210] on span "Select" at bounding box center [341, 213] width 13 height 6
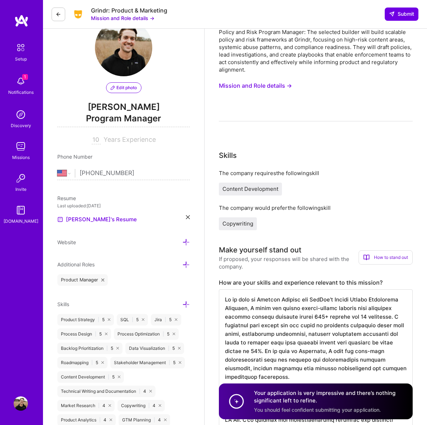
scroll to position [0, 0]
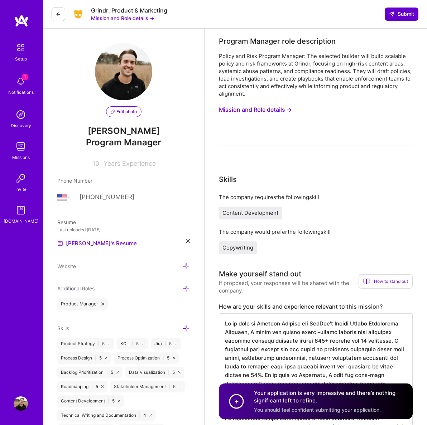
click at [397, 18] on button "Submit" at bounding box center [402, 14] width 34 height 13
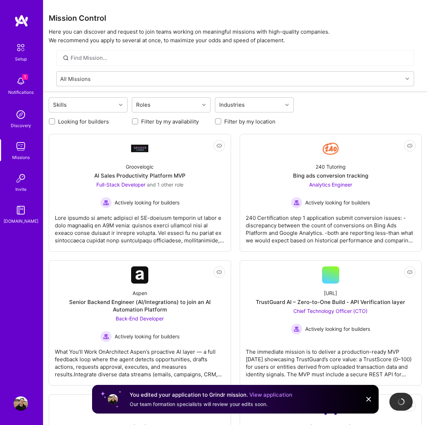
click at [21, 83] on img at bounding box center [21, 81] width 14 height 14
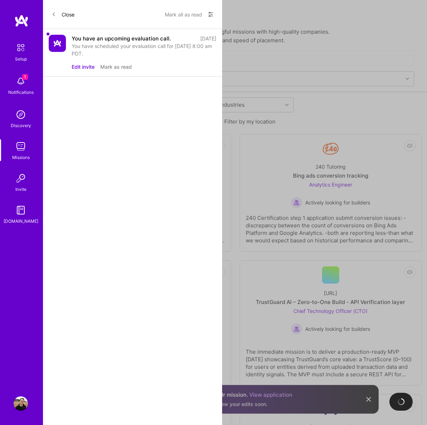
click at [137, 53] on div "You have scheduled your evaluation call for [DATE] 8:00 am PDT." at bounding box center [144, 49] width 145 height 15
click at [213, 14] on icon at bounding box center [211, 14] width 6 height 6
click at [161, 33] on div "Show all notifications" at bounding box center [167, 29] width 92 height 14
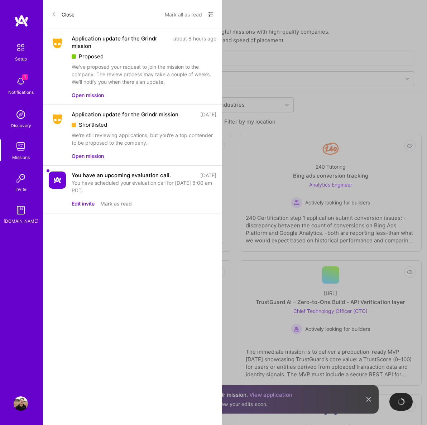
click at [115, 47] on div "Application update for the Grindr mission" at bounding box center [120, 42] width 97 height 15
click at [94, 97] on button "Open mission" at bounding box center [88, 95] width 32 height 8
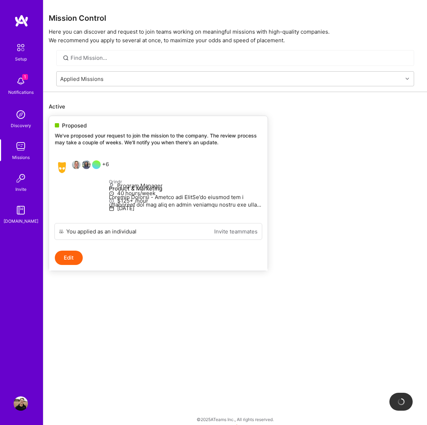
click at [70, 265] on button "Edit" at bounding box center [69, 258] width 28 height 14
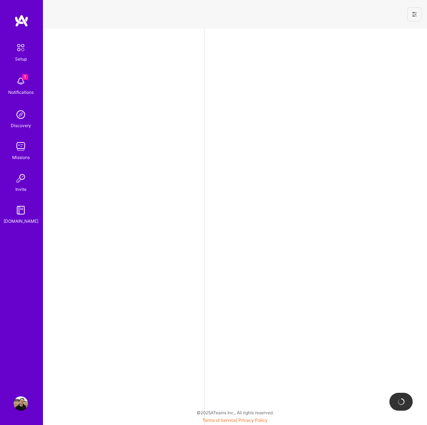
select select "US"
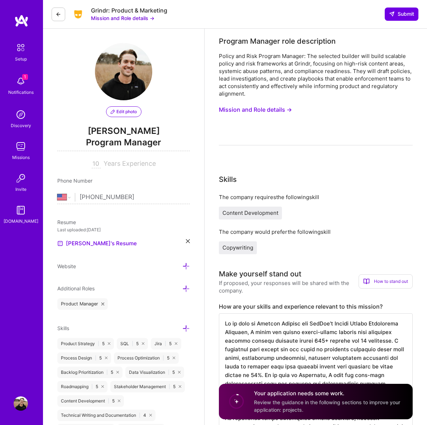
click at [57, 12] on icon at bounding box center [59, 14] width 6 height 6
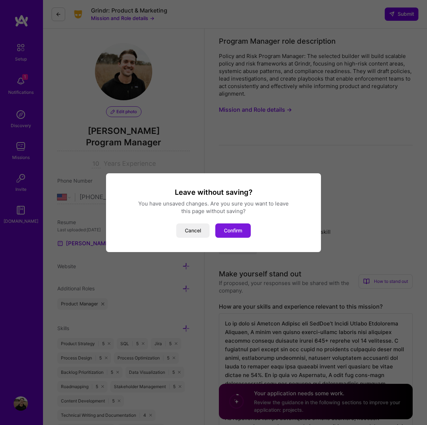
click at [238, 238] on button "Confirm" at bounding box center [232, 231] width 35 height 14
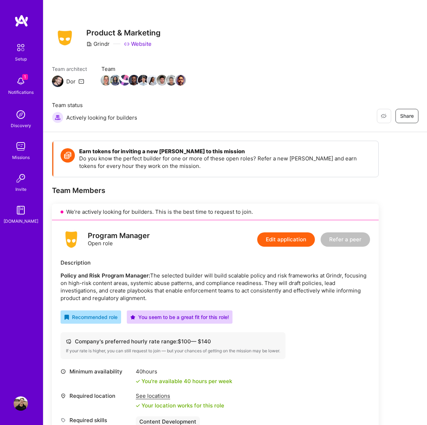
click at [59, 82] on img at bounding box center [57, 81] width 11 height 11
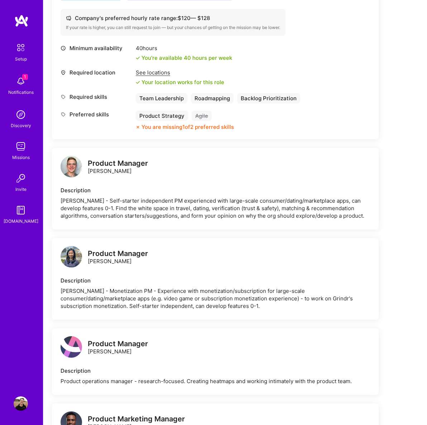
scroll to position [731, 0]
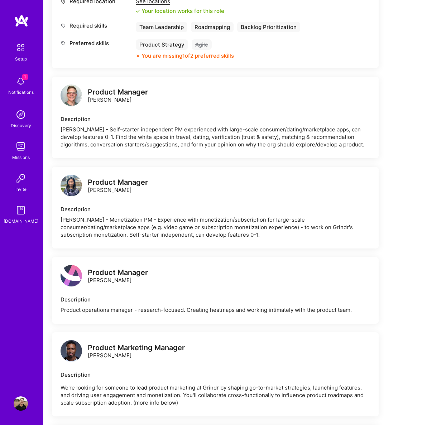
click at [21, 83] on img at bounding box center [21, 81] width 14 height 14
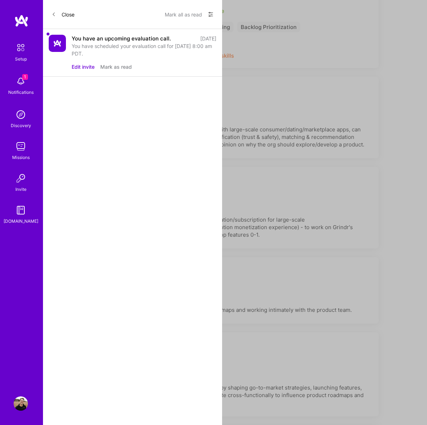
click at [119, 66] on button "Mark as read" at bounding box center [116, 67] width 32 height 8
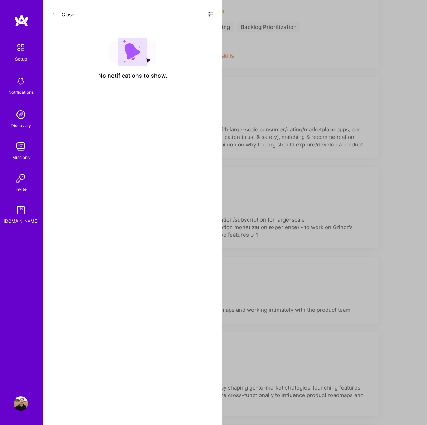
click at [20, 51] on img at bounding box center [20, 47] width 15 height 15
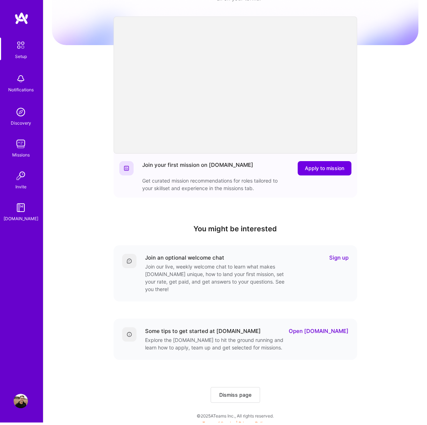
scroll to position [39, 0]
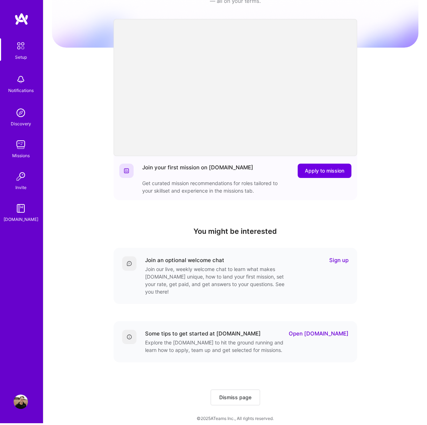
click at [23, 119] on img at bounding box center [21, 115] width 14 height 14
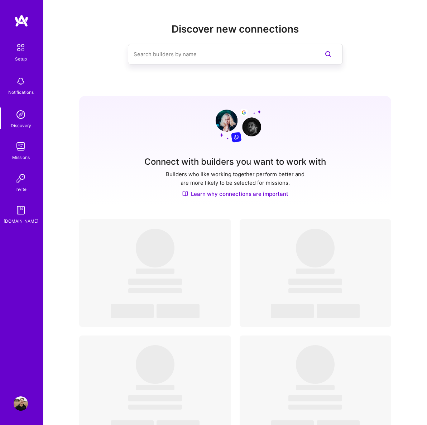
click at [19, 148] on img at bounding box center [21, 146] width 14 height 14
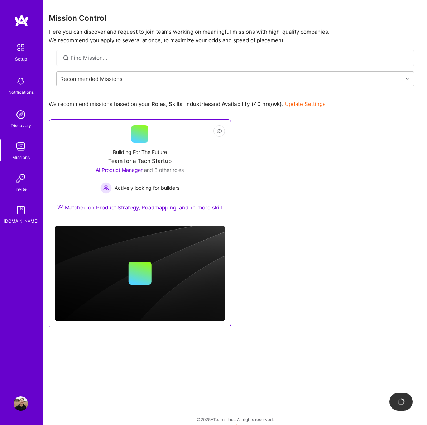
click at [162, 139] on link "Not Interested Building For The Future Team for a Tech Startup AI Product Manag…" at bounding box center [140, 172] width 170 height 95
